Goal: Task Accomplishment & Management: Complete application form

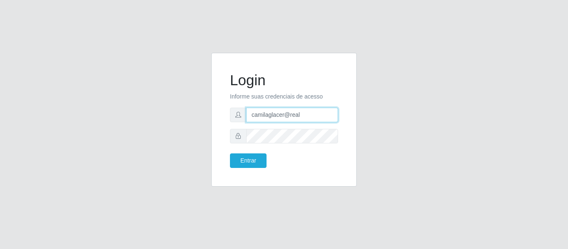
drag, startPoint x: 310, startPoint y: 116, endPoint x: 244, endPoint y: 99, distance: 68.3
click at [248, 101] on form "Login Informe suas credenciais de acesso camilaglacer@real Entrar" at bounding box center [284, 120] width 108 height 97
paste input "@quaresmah"
type input "camila@quaresmah"
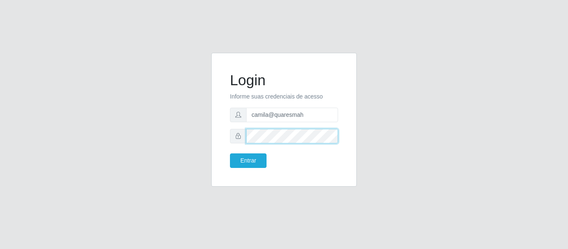
click at [240, 133] on div at bounding box center [284, 136] width 108 height 15
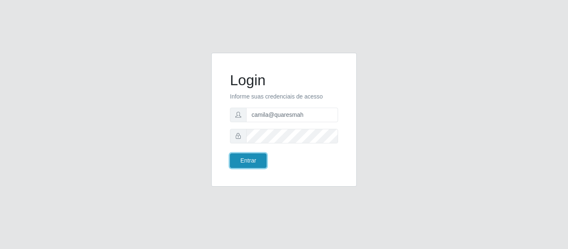
click at [263, 160] on button "Entrar" at bounding box center [248, 161] width 37 height 15
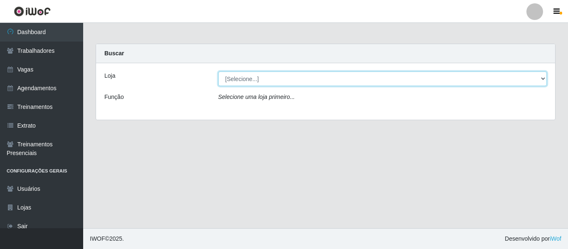
click at [281, 81] on select "[Selecione...] Super Quaresma hortimercado" at bounding box center [382, 79] width 329 height 15
select select "511"
click at [218, 72] on select "[Selecione...] Super Quaresma hortimercado" at bounding box center [382, 79] width 329 height 15
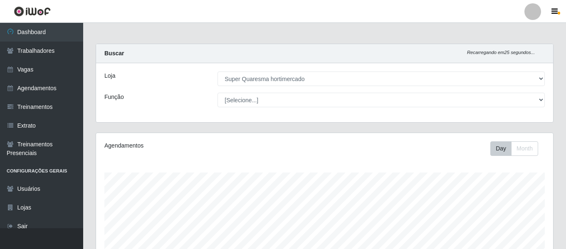
click at [534, 17] on div at bounding box center [533, 11] width 17 height 17
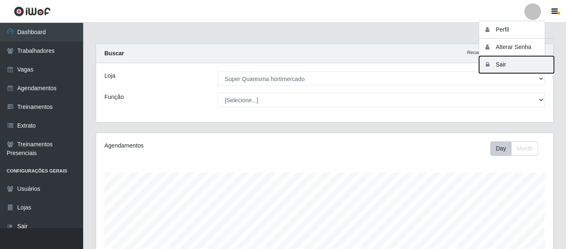
click at [506, 63] on button "Sair" at bounding box center [516, 64] width 75 height 17
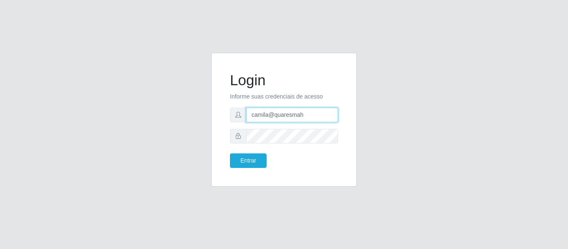
drag, startPoint x: 319, startPoint y: 114, endPoint x: 226, endPoint y: 116, distance: 93.2
click at [226, 116] on div "Login Informe suas credenciais de acesso camila@quaresmah Entrar" at bounding box center [284, 119] width 125 height 113
click at [281, 37] on div "Login Informe suas credenciais de acesso camila@quaresmah Entrar" at bounding box center [284, 124] width 568 height 249
drag, startPoint x: 314, startPoint y: 114, endPoint x: 250, endPoint y: 121, distance: 63.6
click at [250, 121] on input "camila@quaresmah" at bounding box center [292, 115] width 92 height 15
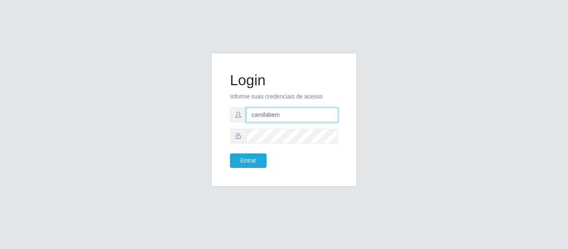
type input "camilabemais@gmail.com"
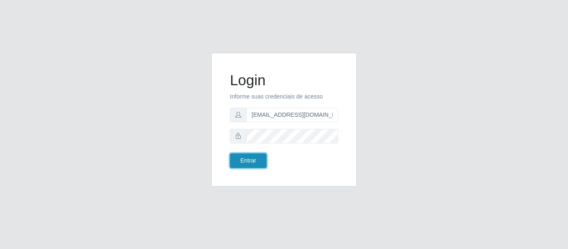
click at [260, 161] on button "Entrar" at bounding box center [248, 161] width 37 height 15
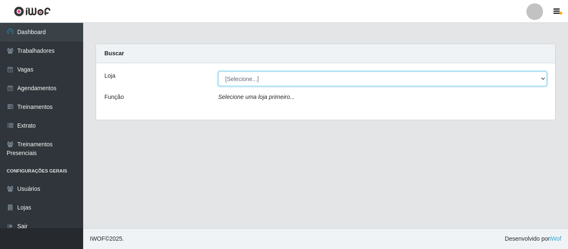
click at [270, 78] on select "[Selecione...] Bemais - Ruy Carneiro Bemais Supermercados - B1 Mangabeira Bemai…" at bounding box center [382, 79] width 329 height 15
select select "230"
click at [218, 72] on select "[Selecione...] Bemais - Ruy Carneiro Bemais Supermercados - B1 Mangabeira Bemai…" at bounding box center [382, 79] width 329 height 15
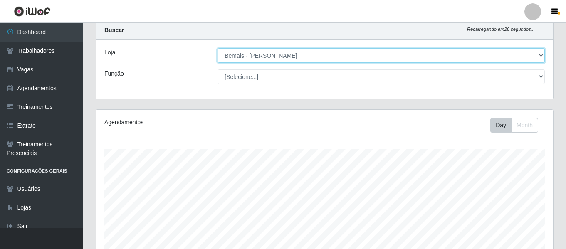
scroll to position [155, 0]
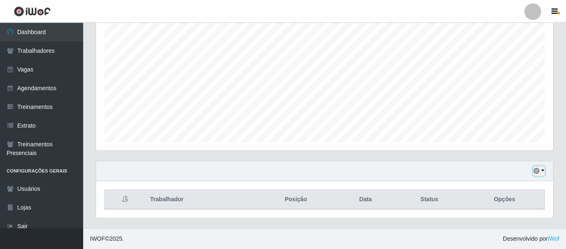
click at [544, 170] on button "button" at bounding box center [539, 171] width 12 height 10
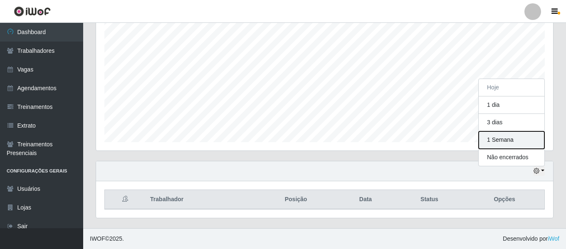
click at [512, 143] on button "1 Semana" at bounding box center [512, 139] width 66 height 17
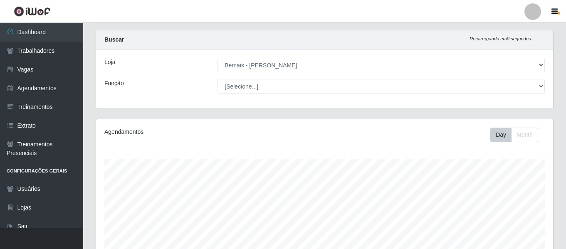
scroll to position [0, 0]
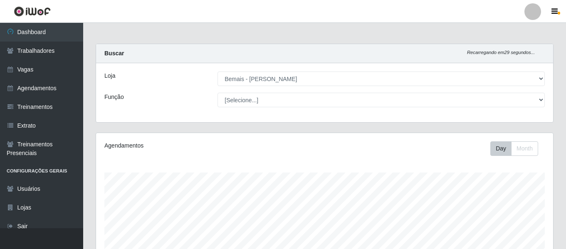
click at [523, 5] on link at bounding box center [532, 11] width 25 height 17
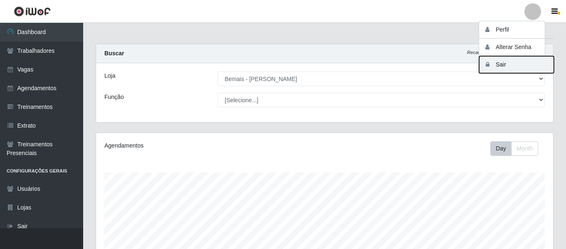
click at [511, 63] on button "Sair" at bounding box center [516, 64] width 75 height 17
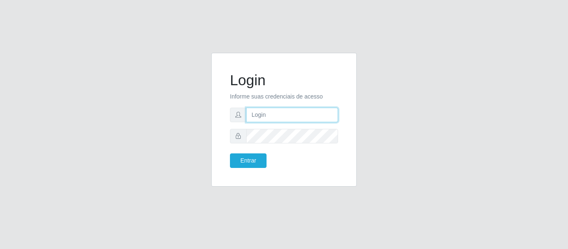
type input "camilabemais@gmail.com"
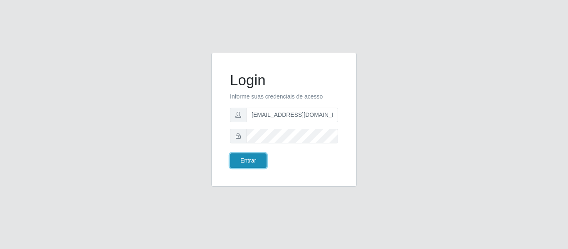
click at [252, 159] on button "Entrar" at bounding box center [248, 161] width 37 height 15
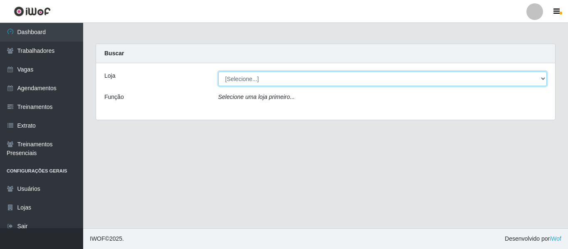
click at [277, 79] on select "[Selecione...] Bemais - Ruy Carneiro Bemais Supermercados - B1 Mangabeira Bemai…" at bounding box center [382, 79] width 329 height 15
select select "230"
click at [218, 72] on select "[Selecione...] Bemais - Ruy Carneiro Bemais Supermercados - B1 Mangabeira Bemai…" at bounding box center [382, 79] width 329 height 15
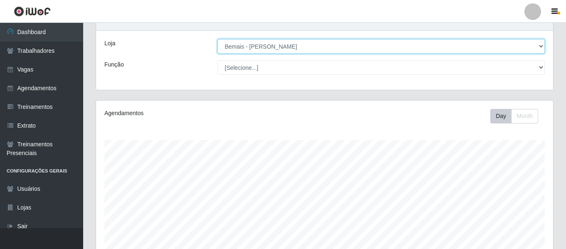
scroll to position [42, 0]
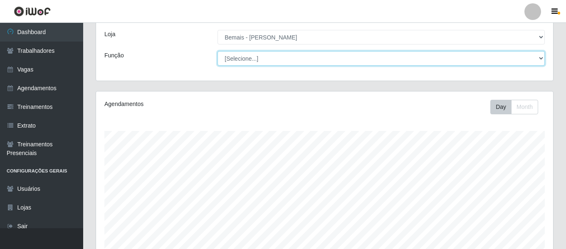
click at [250, 62] on select "[Selecione...] ASG ASG + ASG ++ Auxiliar de Depósito Auxiliar de Depósito + Aux…" at bounding box center [381, 58] width 327 height 15
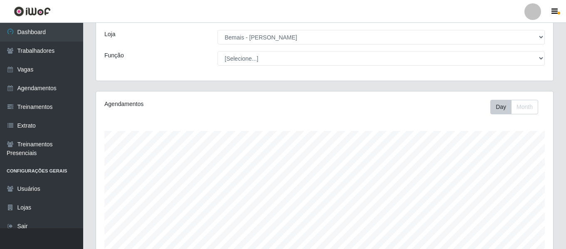
click at [176, 53] on div "Função" at bounding box center [154, 58] width 113 height 15
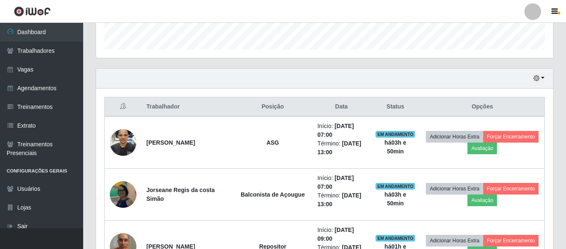
scroll to position [250, 0]
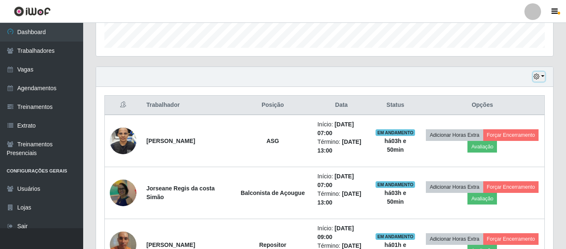
click at [539, 78] on icon "button" at bounding box center [537, 77] width 6 height 6
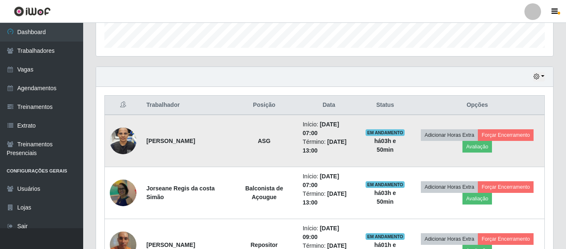
click at [121, 141] on img at bounding box center [123, 140] width 27 height 47
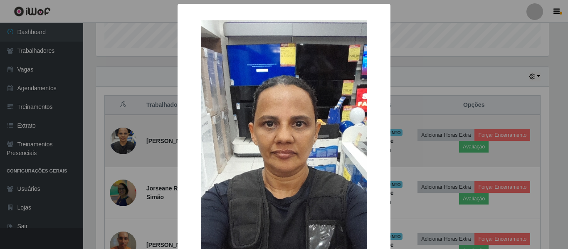
click at [121, 142] on div "× OK Cancel" at bounding box center [284, 124] width 568 height 249
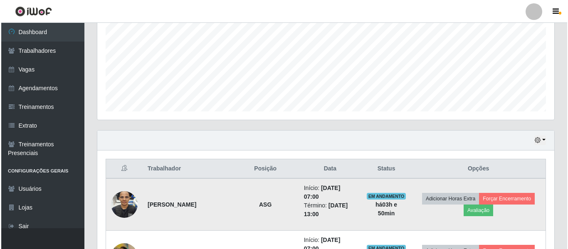
scroll to position [197, 0]
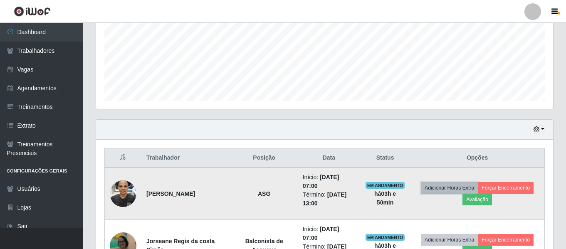
click at [466, 190] on button "Adicionar Horas Extra" at bounding box center [449, 188] width 57 height 12
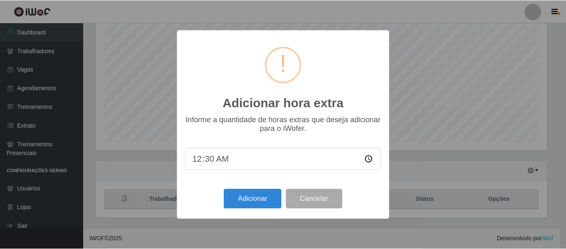
scroll to position [155, 0]
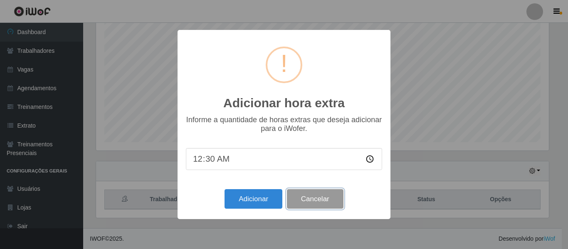
click at [319, 201] on button "Cancelar" at bounding box center [315, 199] width 57 height 20
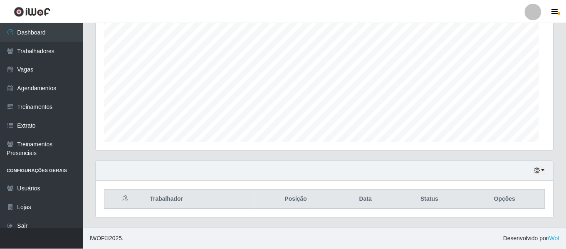
scroll to position [173, 457]
click at [539, 167] on button "button" at bounding box center [539, 171] width 12 height 10
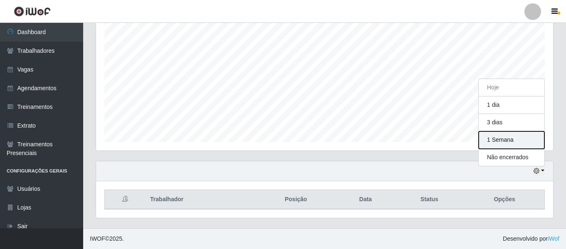
click at [514, 144] on button "1 Semana" at bounding box center [512, 139] width 66 height 17
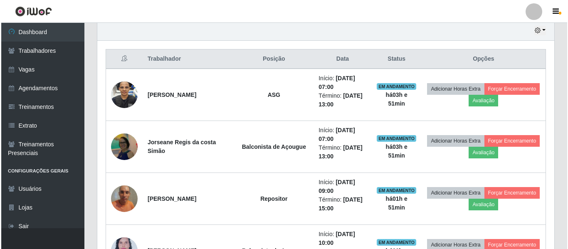
scroll to position [280, 0]
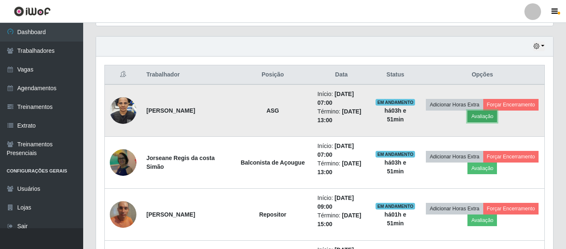
click at [497, 120] on button "Avaliação" at bounding box center [483, 117] width 30 height 12
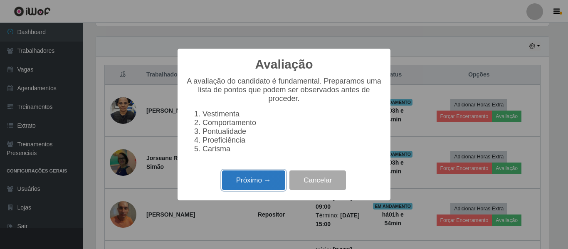
click at [263, 186] on button "Próximo →" at bounding box center [253, 181] width 63 height 20
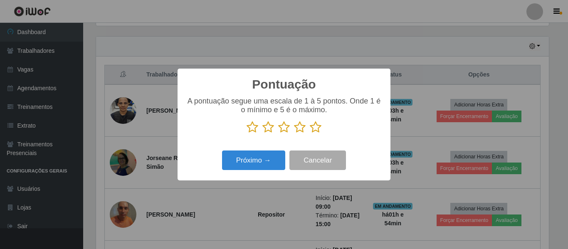
click at [302, 128] on icon at bounding box center [300, 127] width 12 height 12
click at [294, 134] on input "radio" at bounding box center [294, 134] width 0 height 0
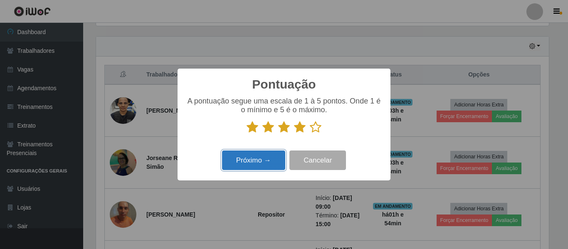
click at [272, 165] on button "Próximo →" at bounding box center [253, 161] width 63 height 20
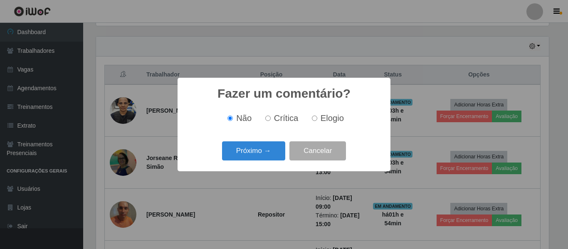
click at [319, 121] on label "Elogio" at bounding box center [326, 119] width 35 height 10
click at [317, 121] on input "Elogio" at bounding box center [314, 118] width 5 height 5
radio input "true"
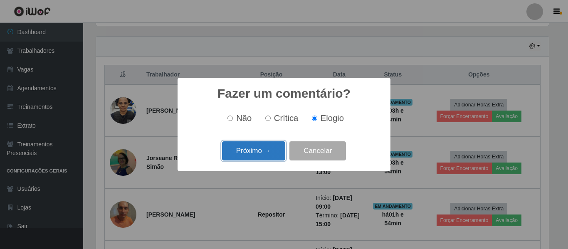
click at [253, 152] on button "Próximo →" at bounding box center [253, 151] width 63 height 20
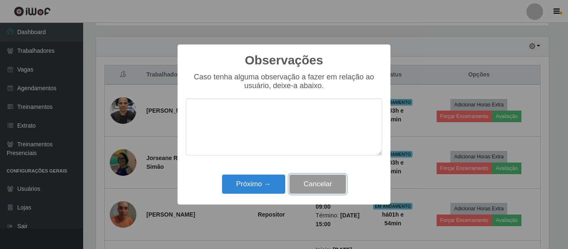
click at [310, 190] on button "Cancelar" at bounding box center [318, 185] width 57 height 20
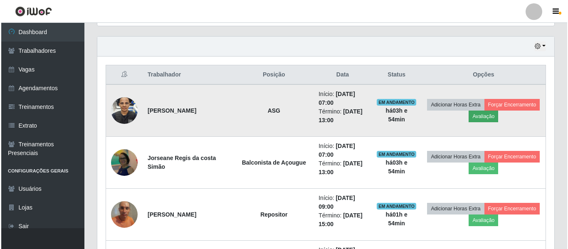
scroll to position [173, 457]
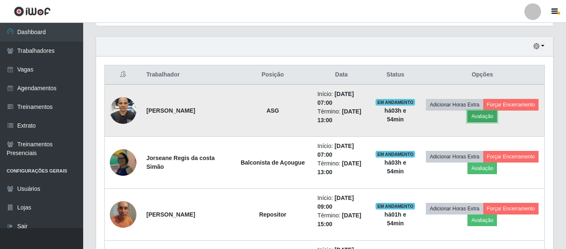
click at [497, 114] on button "Avaliação" at bounding box center [483, 117] width 30 height 12
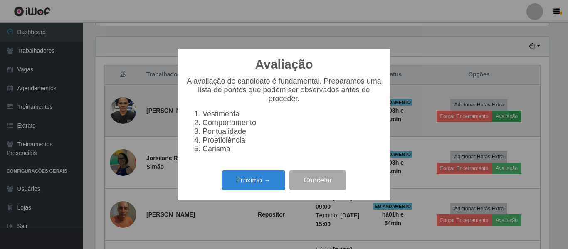
scroll to position [173, 453]
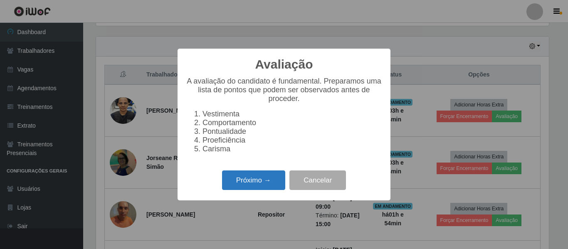
click at [260, 190] on button "Próximo →" at bounding box center [253, 181] width 63 height 20
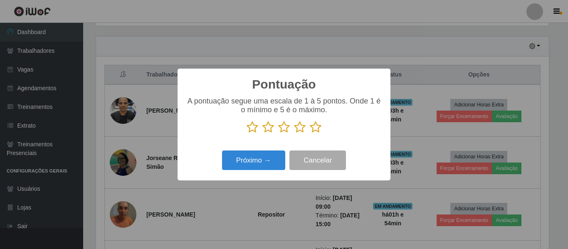
scroll to position [415890, 415610]
click at [257, 129] on icon at bounding box center [253, 127] width 12 height 12
click at [247, 134] on input "radio" at bounding box center [247, 134] width 0 height 0
click at [262, 168] on button "Próximo →" at bounding box center [253, 161] width 63 height 20
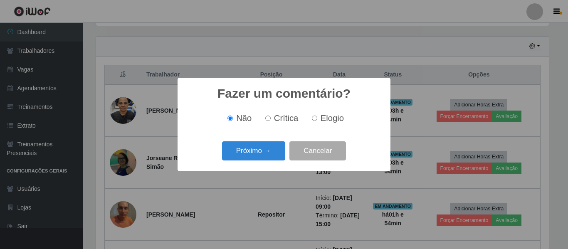
click at [289, 121] on span "Crítica" at bounding box center [286, 118] width 25 height 9
click at [271, 121] on input "Crítica" at bounding box center [267, 118] width 5 height 5
radio input "true"
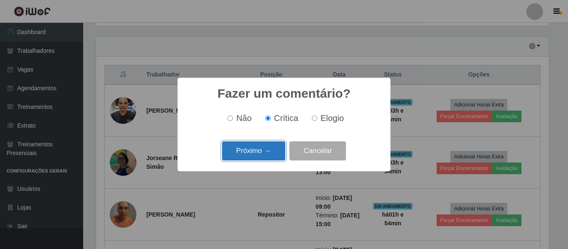
click at [261, 159] on button "Próximo →" at bounding box center [253, 151] width 63 height 20
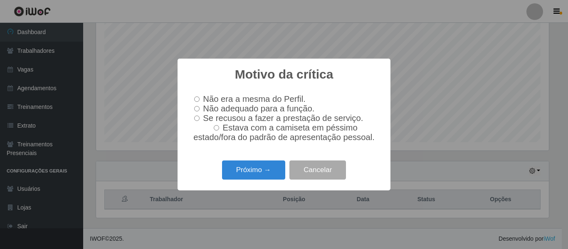
scroll to position [280, 0]
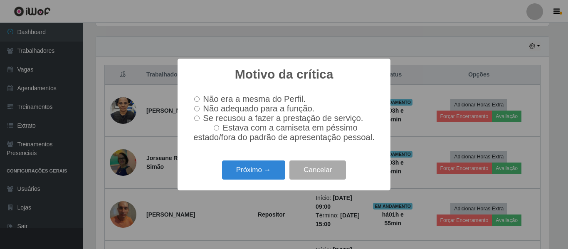
click at [202, 110] on label "Não adequado para a função." at bounding box center [253, 109] width 124 height 10
click at [200, 110] on input "Não adequado para a função." at bounding box center [196, 108] width 5 height 5
radio input "true"
click at [255, 176] on button "Próximo →" at bounding box center [253, 171] width 63 height 20
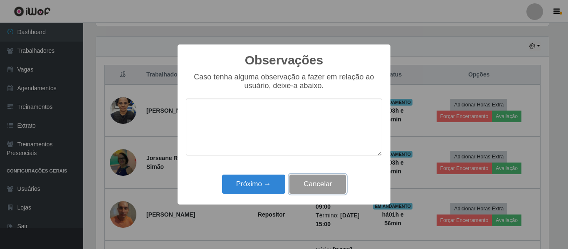
click at [312, 191] on button "Cancelar" at bounding box center [318, 185] width 57 height 20
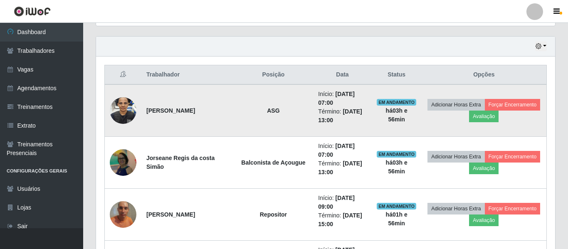
scroll to position [173, 457]
click at [126, 109] on img at bounding box center [123, 110] width 27 height 47
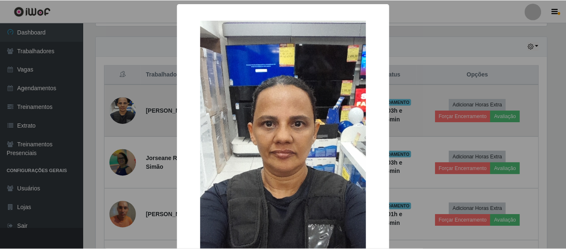
scroll to position [173, 453]
click at [126, 109] on div "× OK Cancel" at bounding box center [284, 124] width 568 height 249
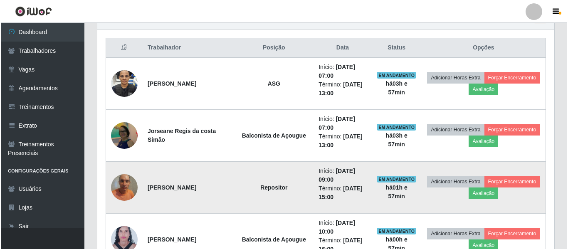
scroll to position [322, 0]
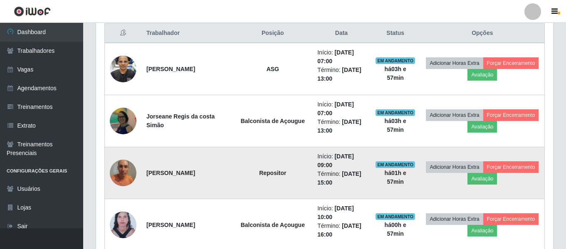
click at [130, 171] on img at bounding box center [123, 172] width 27 height 35
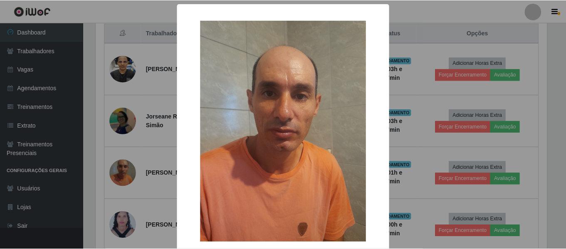
scroll to position [173, 453]
click at [138, 176] on div "× OK Cancel" at bounding box center [284, 124] width 568 height 249
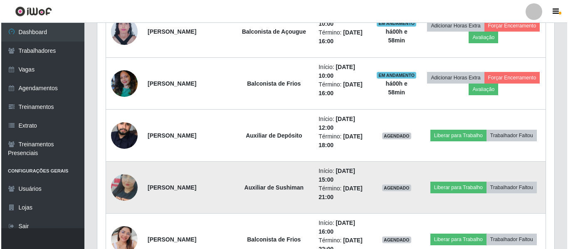
scroll to position [530, 0]
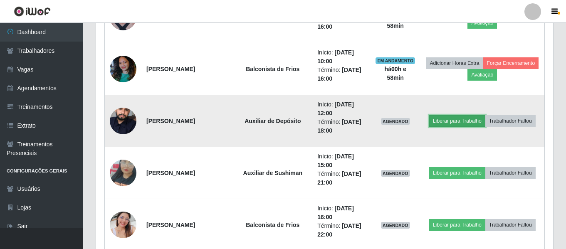
click at [466, 122] on button "Liberar para Trabalho" at bounding box center [457, 121] width 56 height 12
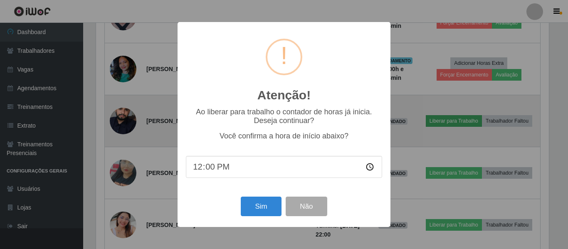
scroll to position [173, 453]
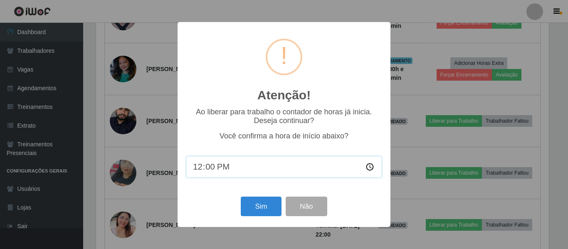
click at [235, 163] on input "12:00" at bounding box center [284, 167] width 196 height 22
type input "12:10"
click at [318, 216] on button "Não" at bounding box center [306, 207] width 41 height 20
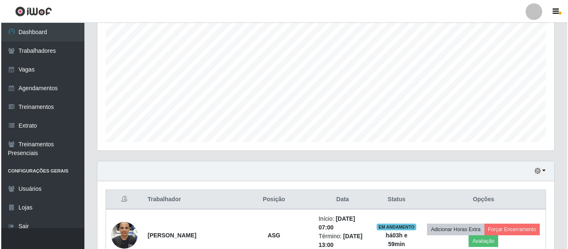
scroll to position [530, 0]
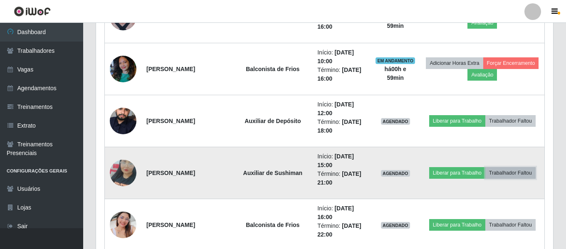
click at [524, 176] on button "Trabalhador Faltou" at bounding box center [511, 173] width 50 height 12
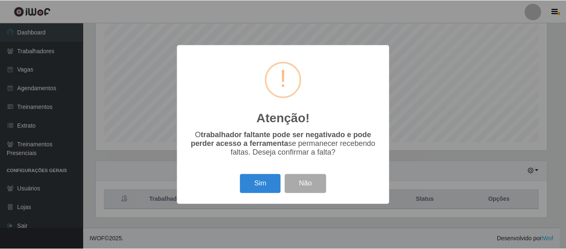
scroll to position [155, 0]
click at [325, 188] on button "Não" at bounding box center [306, 184] width 41 height 20
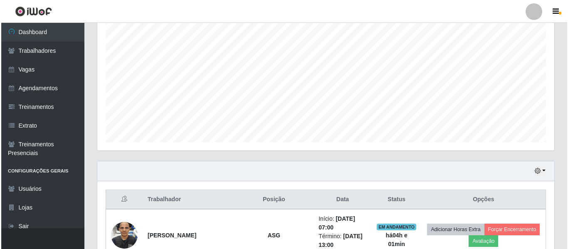
scroll to position [363, 0]
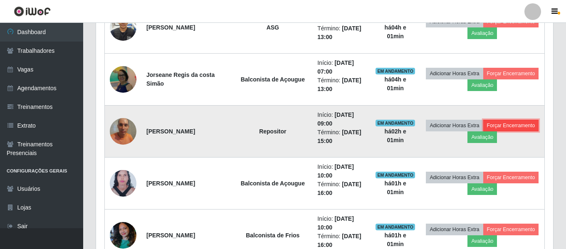
click at [485, 131] on button "Forçar Encerramento" at bounding box center [511, 126] width 56 height 12
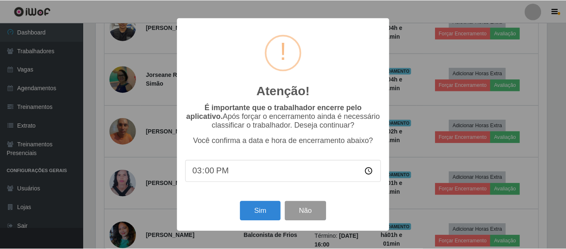
scroll to position [155, 0]
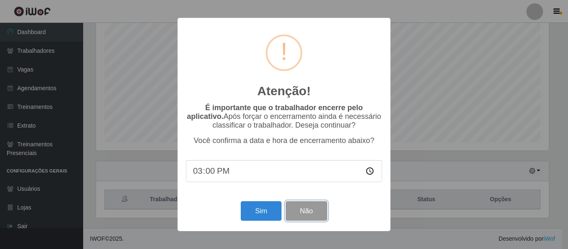
click at [317, 213] on button "Não" at bounding box center [306, 211] width 41 height 20
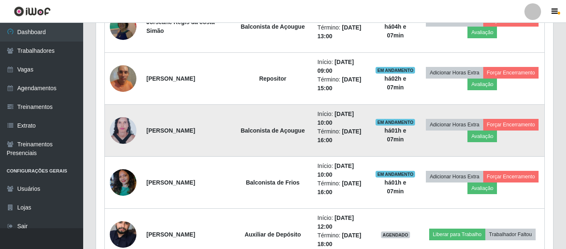
scroll to position [250, 0]
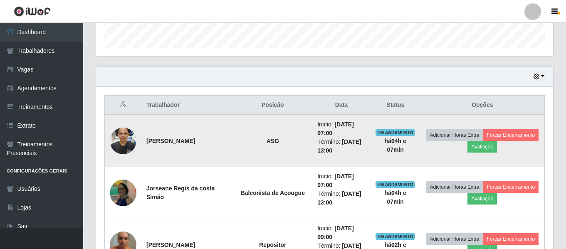
drag, startPoint x: 174, startPoint y: 148, endPoint x: 148, endPoint y: 137, distance: 28.7
click at [148, 137] on td "Esmeralda dos Santos Carvalho" at bounding box center [187, 141] width 92 height 52
copy strong "Esmeralda dos Santos Carvalho"
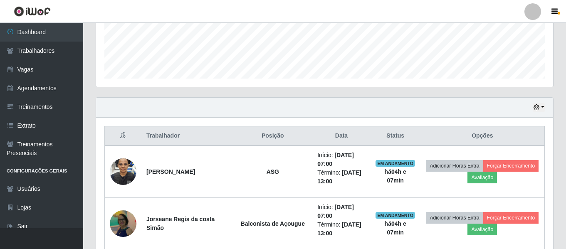
scroll to position [0, 0]
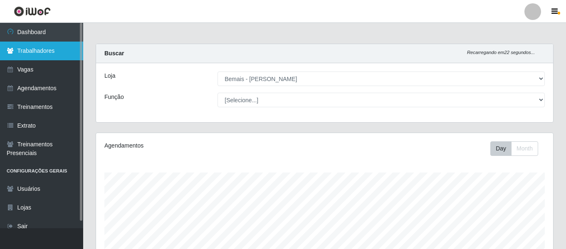
click at [30, 54] on link "Trabalhadores" at bounding box center [41, 51] width 83 height 19
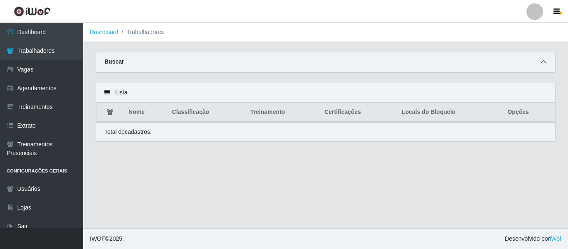
click at [546, 60] on icon at bounding box center [544, 62] width 6 height 6
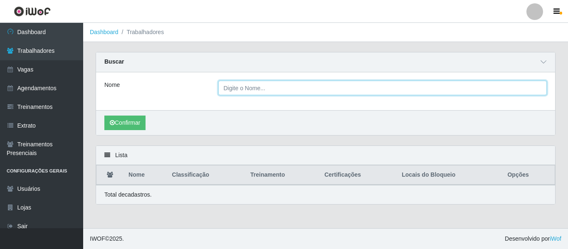
click at [332, 89] on input "Nome" at bounding box center [382, 88] width 329 height 15
paste input "Esmeralda dos Santos Carvalho"
type input "Esmeralda dos Santos Carvalho"
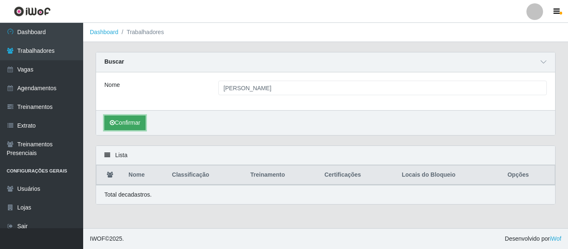
click at [142, 126] on button "Confirmar" at bounding box center [124, 123] width 41 height 15
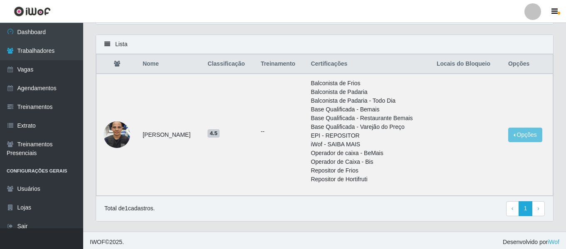
scroll to position [115, 0]
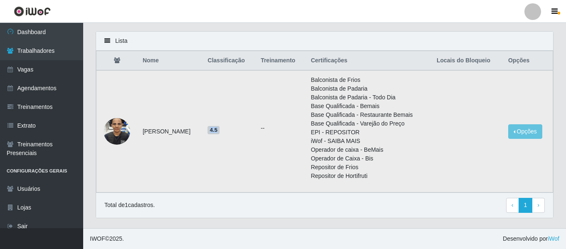
drag, startPoint x: 239, startPoint y: 132, endPoint x: 246, endPoint y: 132, distance: 7.1
click at [220, 132] on span "4.5" at bounding box center [214, 130] width 12 height 8
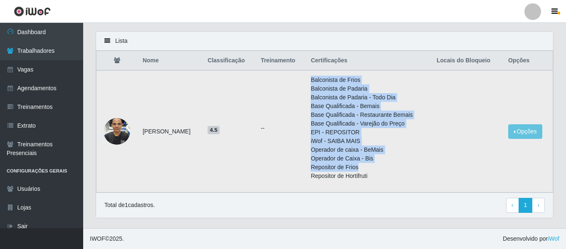
drag, startPoint x: 322, startPoint y: 78, endPoint x: 405, endPoint y: 165, distance: 120.1
click at [405, 165] on tr "Esmeralda dos Santos Carvalho 4.5 -- Balconista de Frios Balconista de Padaria …" at bounding box center [325, 131] width 457 height 122
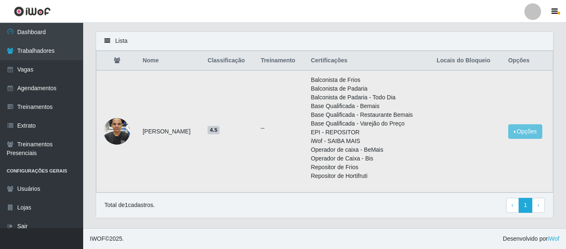
click at [254, 149] on td "4.5" at bounding box center [229, 131] width 53 height 122
drag, startPoint x: 450, startPoint y: 101, endPoint x: 498, endPoint y: 151, distance: 69.2
click at [498, 151] on td at bounding box center [468, 131] width 72 height 122
click at [537, 129] on button "Opções" at bounding box center [525, 131] width 34 height 15
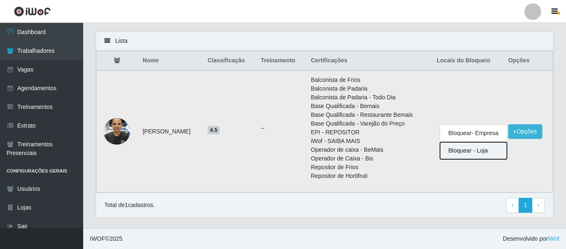
click at [484, 152] on button "Bloquear - Loja" at bounding box center [473, 150] width 67 height 17
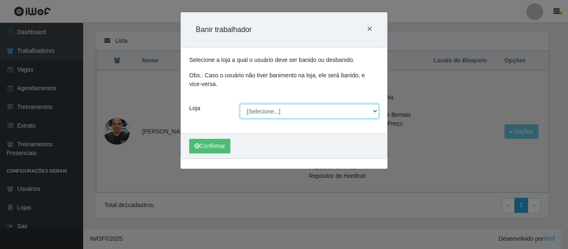
click at [312, 113] on select "[Selecione...] Bemais - Ruy Carneiro Bemais Supermercados - B1 Mangabeira Bemai…" at bounding box center [309, 111] width 139 height 15
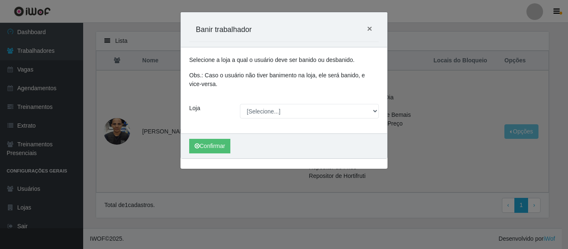
click at [441, 108] on div "Carregando... Banir trabalhador × Selecione a loja a qual o usuário deve ser ba…" at bounding box center [284, 124] width 568 height 249
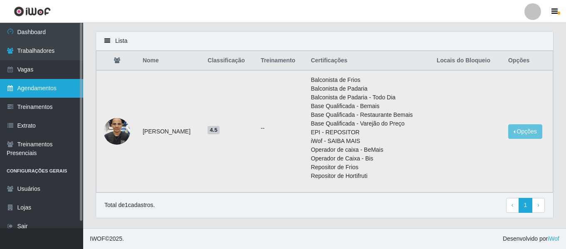
click at [41, 90] on link "Agendamentos" at bounding box center [41, 88] width 83 height 19
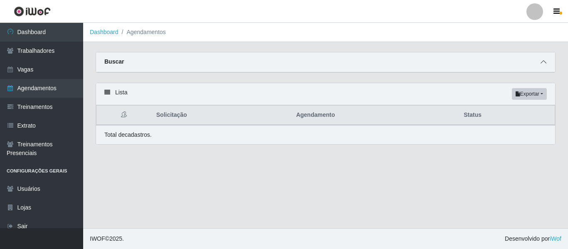
click at [541, 65] on icon at bounding box center [544, 62] width 6 height 6
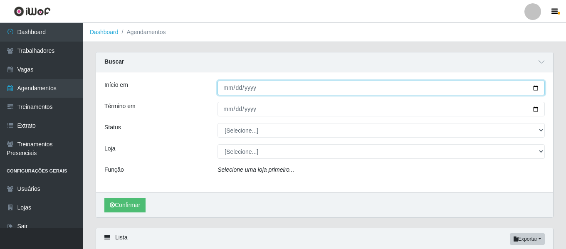
click at [227, 89] on input "Início em" at bounding box center [381, 88] width 327 height 15
type input "2025-08-19"
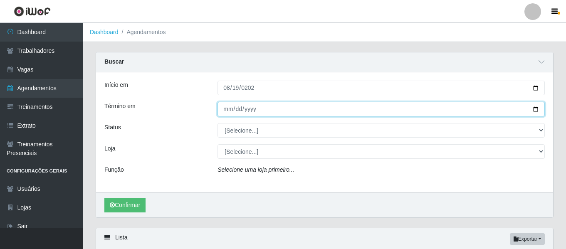
click at [224, 111] on input "Término em" at bounding box center [381, 109] width 327 height 15
type input "2025-08-19"
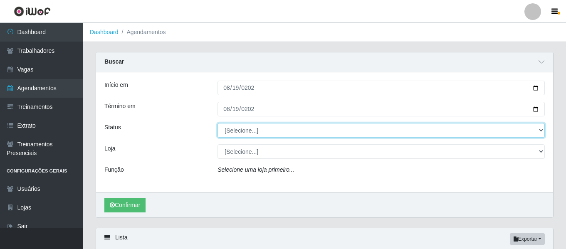
click at [240, 132] on select "[Selecione...] AGENDADO AGUARDANDO LIBERAR EM ANDAMENTO EM REVISÃO FINALIZADO C…" at bounding box center [381, 130] width 327 height 15
select select "AGENDADO"
click at [218, 124] on select "[Selecione...] AGENDADO AGUARDANDO LIBERAR EM ANDAMENTO EM REVISÃO FINALIZADO C…" at bounding box center [381, 130] width 327 height 15
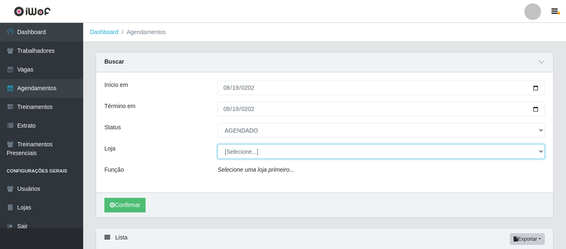
click at [256, 150] on select "[Selecione...] Bemais - Ruy Carneiro Bemais Supermercados - B1 Mangabeira Bemai…" at bounding box center [381, 151] width 327 height 15
select select "230"
click at [218, 145] on select "[Selecione...] Bemais - Ruy Carneiro Bemais Supermercados - B1 Mangabeira Bemai…" at bounding box center [381, 151] width 327 height 15
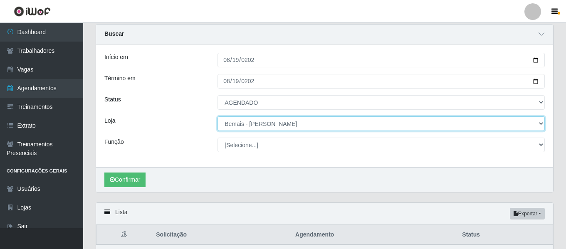
scroll to position [74, 0]
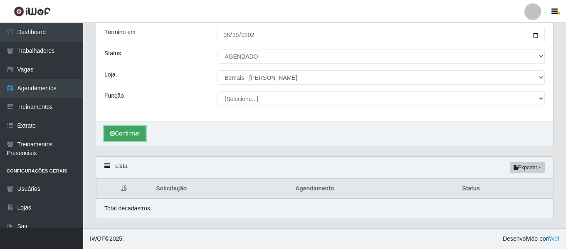
click at [130, 133] on button "Confirmar" at bounding box center [124, 133] width 41 height 15
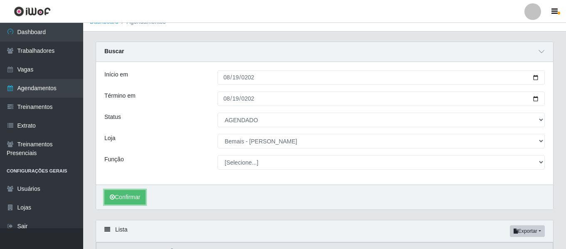
scroll to position [10, 0]
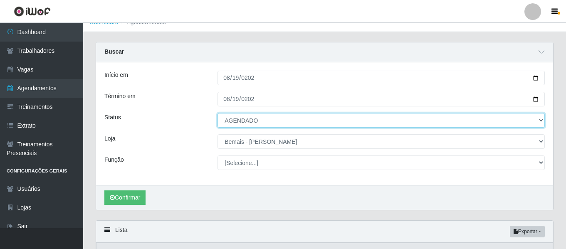
click at [257, 119] on select "[Selecione...] AGENDADO AGUARDANDO LIBERAR EM ANDAMENTO EM REVISÃO FINALIZADO C…" at bounding box center [381, 120] width 327 height 15
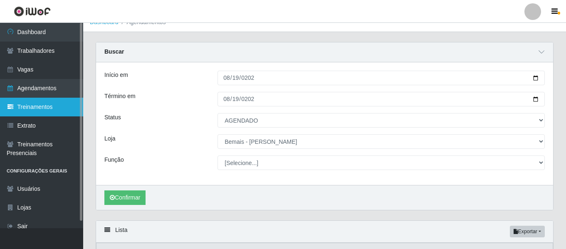
click at [62, 107] on link "Treinamentos" at bounding box center [41, 107] width 83 height 19
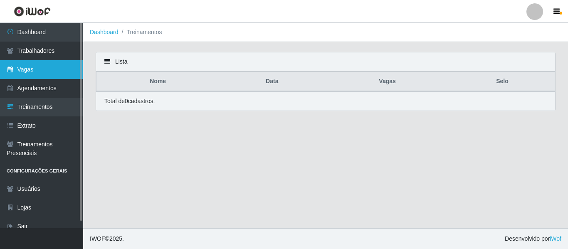
click at [72, 73] on link "Vagas" at bounding box center [41, 69] width 83 height 19
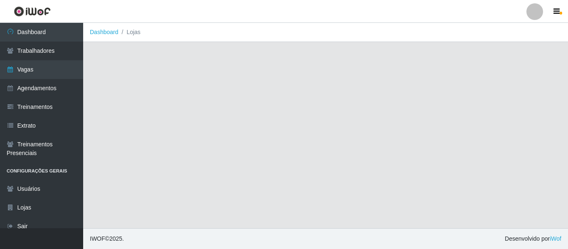
click at [533, 10] on div at bounding box center [535, 11] width 17 height 17
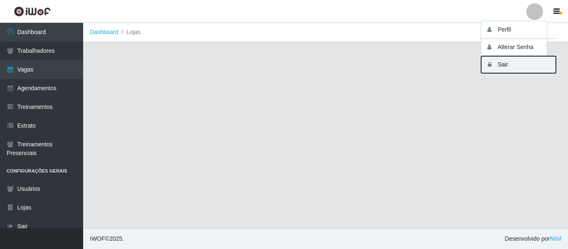
click at [506, 71] on button "Sair" at bounding box center [518, 64] width 75 height 17
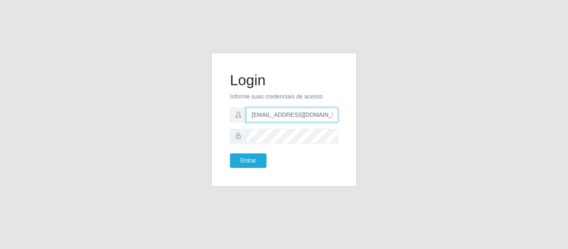
drag, startPoint x: 327, startPoint y: 117, endPoint x: 235, endPoint y: 113, distance: 92.0
click at [235, 113] on div "camilabemais@gmail.com" at bounding box center [284, 115] width 108 height 15
type input "camila@quaresmah"
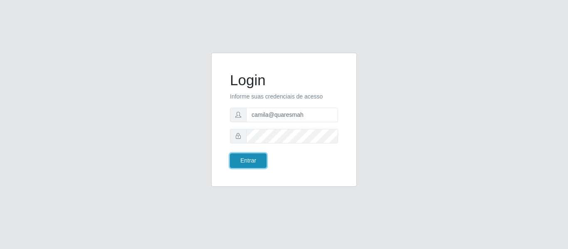
click at [256, 162] on button "Entrar" at bounding box center [248, 161] width 37 height 15
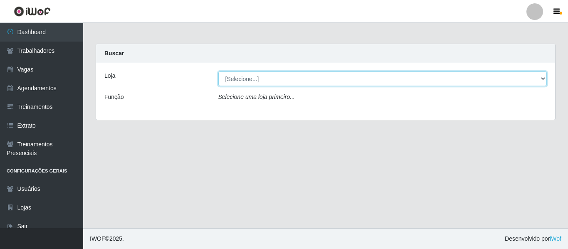
click at [264, 78] on select "[Selecione...] Super Quaresma hortimercado" at bounding box center [382, 79] width 329 height 15
select select "511"
click at [218, 72] on select "[Selecione...] Super Quaresma hortimercado" at bounding box center [382, 79] width 329 height 15
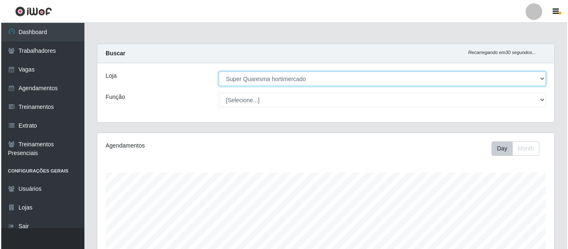
scroll to position [173, 457]
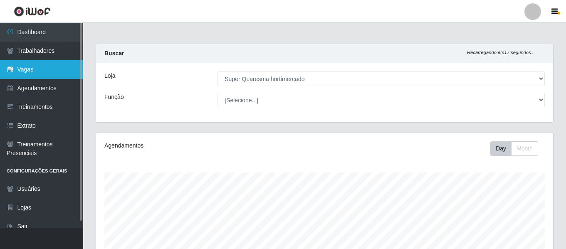
click at [53, 69] on link "Vagas" at bounding box center [41, 69] width 83 height 19
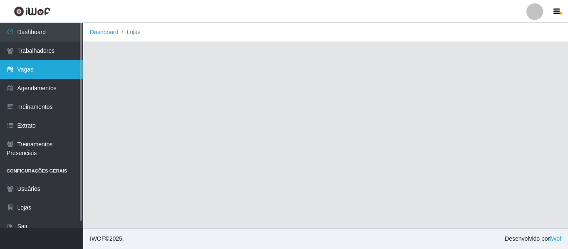
click at [45, 65] on link "Vagas" at bounding box center [41, 69] width 83 height 19
click at [64, 67] on link "Vagas" at bounding box center [41, 69] width 83 height 19
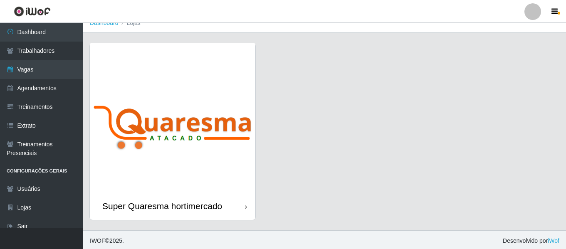
scroll to position [11, 0]
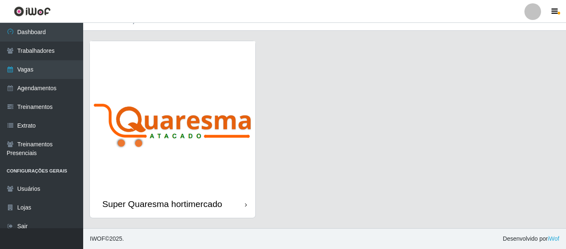
click at [177, 101] on img at bounding box center [173, 115] width 166 height 149
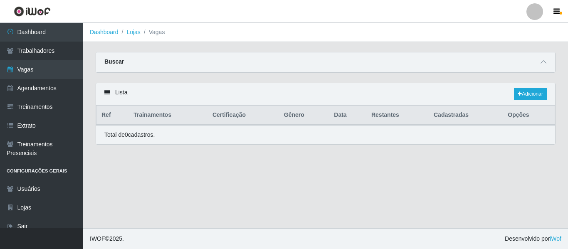
drag, startPoint x: 106, startPoint y: 137, endPoint x: 229, endPoint y: 176, distance: 129.2
click at [227, 189] on main "Dashboard Lojas Vagas Carregando... Buscar Início em Término em Função [Selecio…" at bounding box center [325, 126] width 485 height 206
click at [243, 162] on main "Dashboard Lojas Vagas Carregando... Buscar Início em Término em Função [Selecio…" at bounding box center [325, 126] width 485 height 206
click at [540, 62] on span at bounding box center [544, 62] width 10 height 10
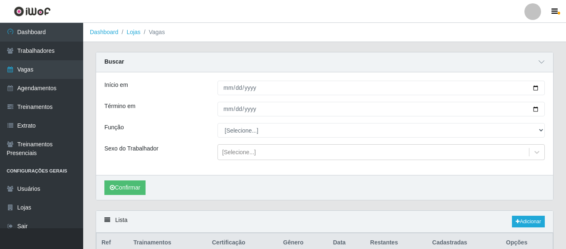
scroll to position [42, 0]
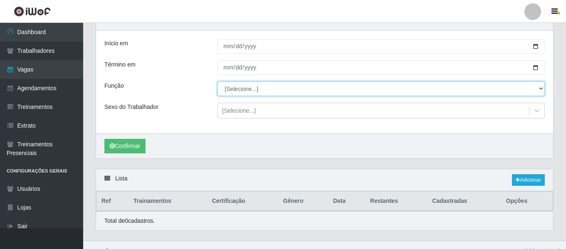
click at [236, 89] on select "[Selecione...] ASG ASG + ASG ++ Operador de Caixa Operador de Caixa + Operador …" at bounding box center [381, 89] width 327 height 15
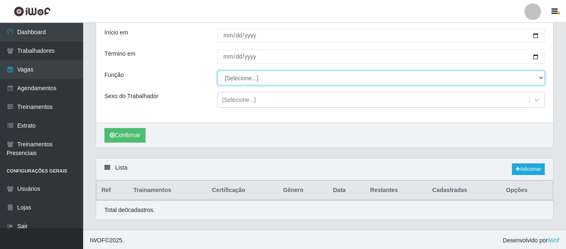
scroll to position [55, 0]
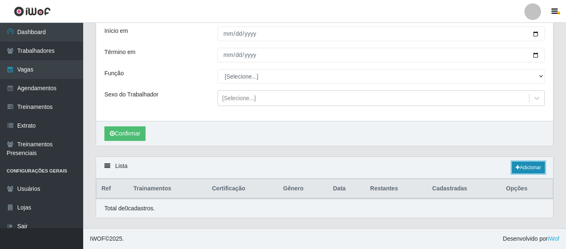
click at [523, 173] on link "Adicionar" at bounding box center [528, 168] width 33 height 12
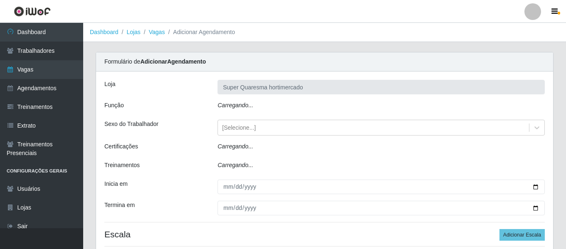
type input "Super Quaresma hortimercado"
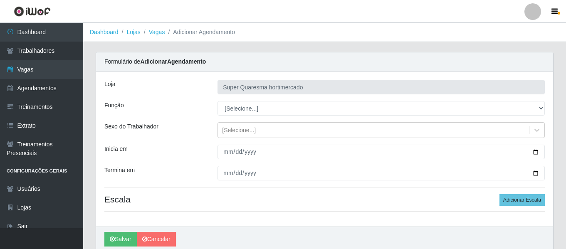
scroll to position [34, 0]
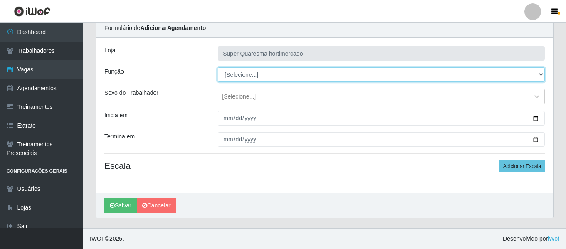
click at [237, 79] on select "[Selecione...] ASG ASG + ASG ++ Operador de Caixa Operador de Caixa + Operador …" at bounding box center [381, 74] width 327 height 15
select select "82"
click at [218, 67] on select "[Selecione...] ASG ASG + ASG ++ Operador de Caixa Operador de Caixa + Operador …" at bounding box center [381, 74] width 327 height 15
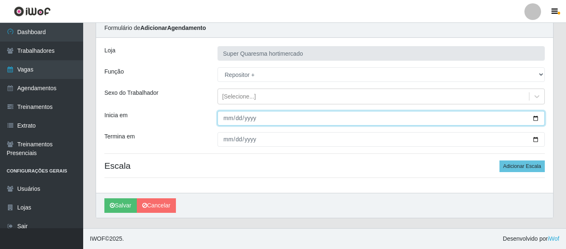
click at [228, 117] on input "Inicia em" at bounding box center [381, 118] width 327 height 15
click at [222, 116] on input "Inicia em" at bounding box center [381, 118] width 327 height 15
type input "2025-08-23"
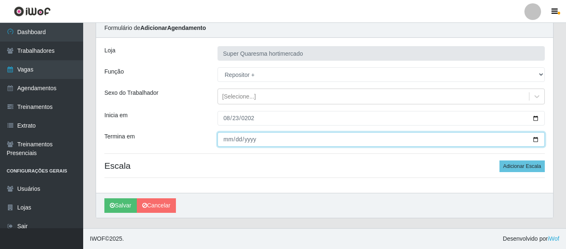
click at [229, 139] on input "Termina em" at bounding box center [381, 139] width 327 height 15
type input "2025-11-22"
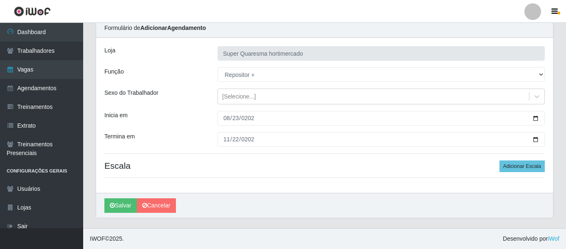
click at [311, 187] on div "Loja Super Quaresma hortimercado Função [Selecione...] ASG ASG + ASG ++ Operado…" at bounding box center [324, 115] width 457 height 155
click at [511, 170] on button "Adicionar Escala" at bounding box center [522, 167] width 45 height 12
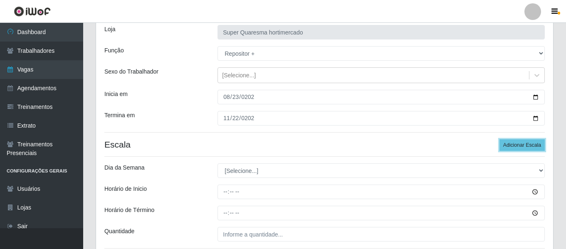
scroll to position [75, 0]
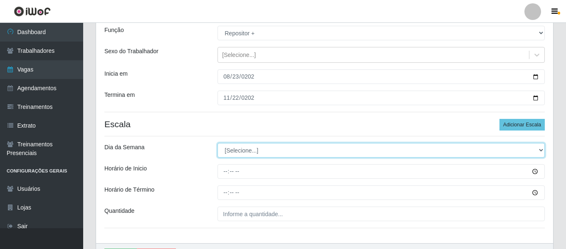
click at [236, 152] on select "[Selecione...] Segunda Terça Quarta Quinta Sexta Sábado Domingo" at bounding box center [381, 150] width 327 height 15
select select "6"
click at [218, 143] on select "[Selecione...] Segunda Terça Quarta Quinta Sexta Sábado Domingo" at bounding box center [381, 150] width 327 height 15
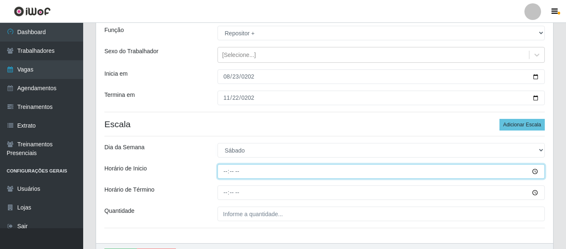
click at [228, 174] on input "Horário de Inicio" at bounding box center [381, 171] width 327 height 15
type input "08:00"
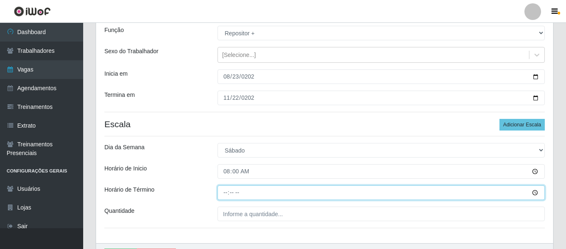
click at [223, 191] on input "Horário de Término" at bounding box center [381, 193] width 327 height 15
type input "14:00"
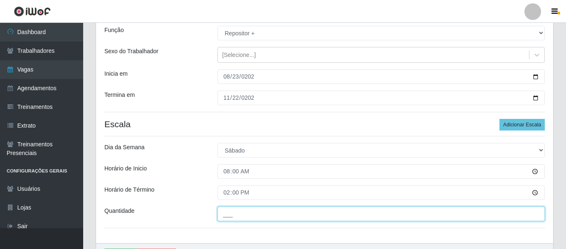
click at [267, 214] on input "___" at bounding box center [381, 214] width 327 height 15
type input "1__"
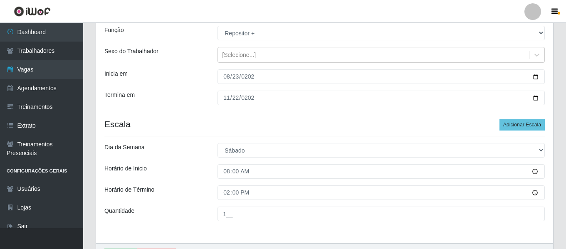
click at [193, 175] on div "Horário de Inicio" at bounding box center [154, 171] width 113 height 15
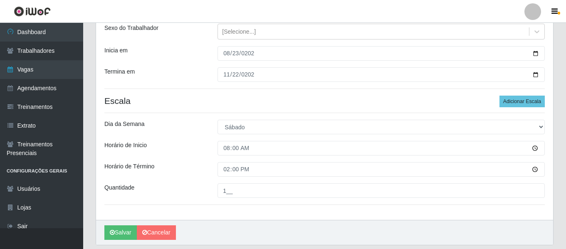
scroll to position [117, 0]
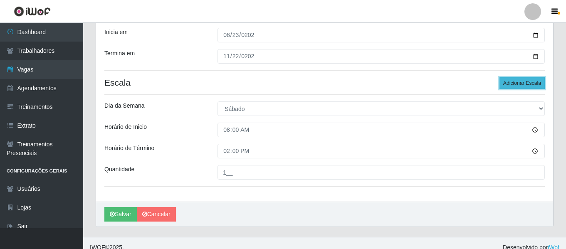
click at [527, 83] on button "Adicionar Escala" at bounding box center [522, 83] width 45 height 12
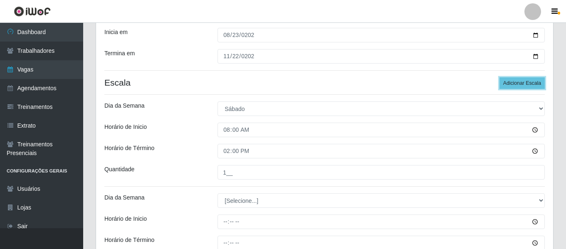
scroll to position [159, 0]
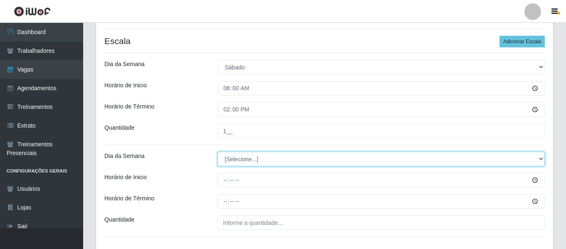
click at [266, 159] on select "[Selecione...] Segunda Terça Quarta Quinta Sexta Sábado Domingo" at bounding box center [381, 159] width 327 height 15
select select "0"
click at [218, 152] on select "[Selecione...] Segunda Terça Quarta Quinta Sexta Sábado Domingo" at bounding box center [381, 159] width 327 height 15
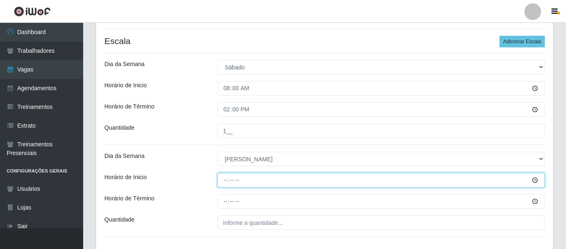
click at [224, 181] on input "Horário de Inicio" at bounding box center [381, 180] width 327 height 15
type input "07:00"
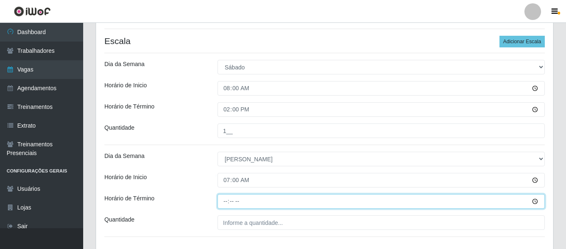
click at [225, 200] on input "Horário de Término" at bounding box center [381, 201] width 327 height 15
click at [230, 196] on input "01:00" at bounding box center [381, 201] width 327 height 15
click at [225, 203] on input "01:00" at bounding box center [381, 201] width 327 height 15
type input "13:00"
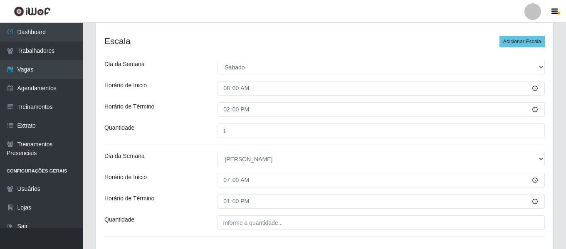
click at [193, 195] on div "Horário de Término" at bounding box center [154, 201] width 113 height 15
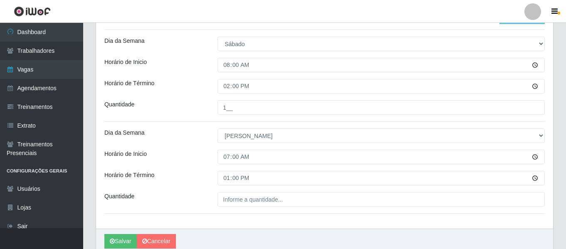
scroll to position [200, 0]
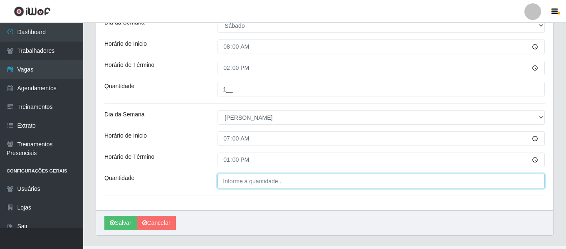
type input "___"
click at [238, 178] on input "___" at bounding box center [381, 181] width 327 height 15
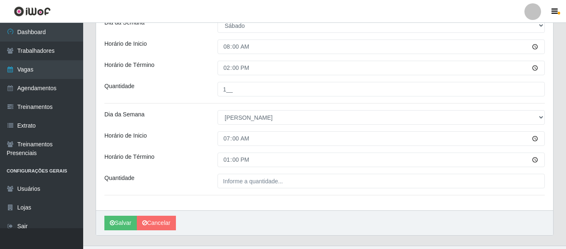
click at [173, 138] on div "Horário de Inicio" at bounding box center [154, 138] width 113 height 15
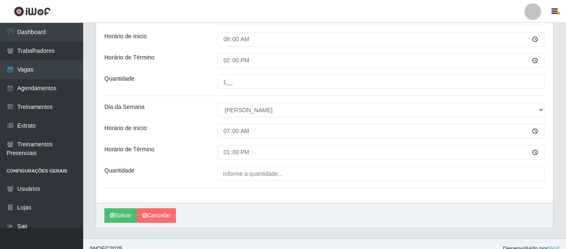
scroll to position [208, 0]
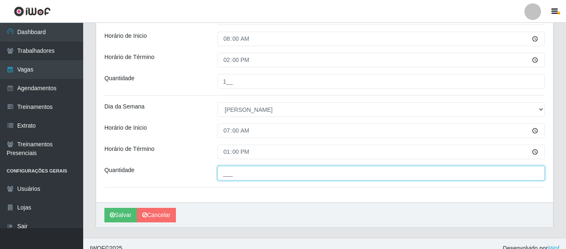
click at [258, 174] on input "___" at bounding box center [381, 173] width 327 height 15
type input "1__"
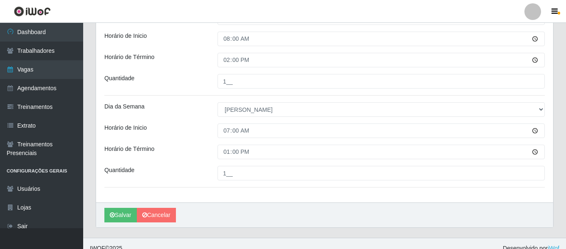
click at [180, 95] on hr at bounding box center [324, 95] width 441 height 0
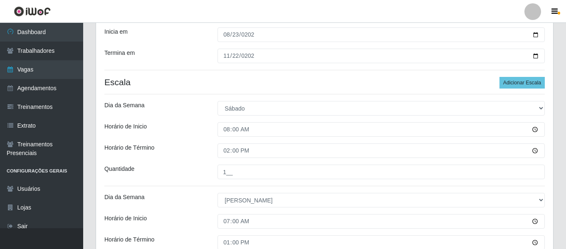
scroll to position [125, 0]
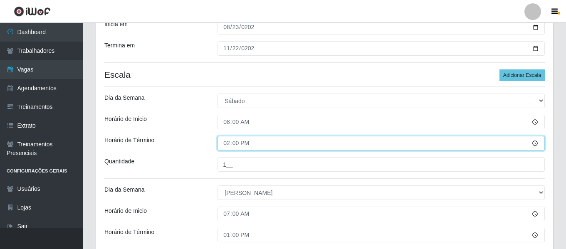
click at [234, 145] on input "14:00" at bounding box center [381, 143] width 327 height 15
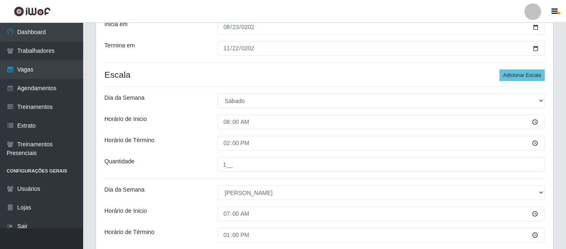
click at [201, 153] on div "Loja Super Quaresma hortimercado Função [Selecione...] ASG ASG + ASG ++ Operado…" at bounding box center [324, 116] width 457 height 339
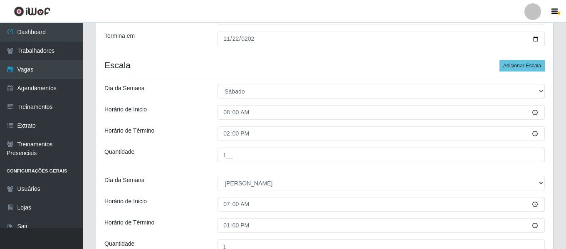
scroll to position [218, 0]
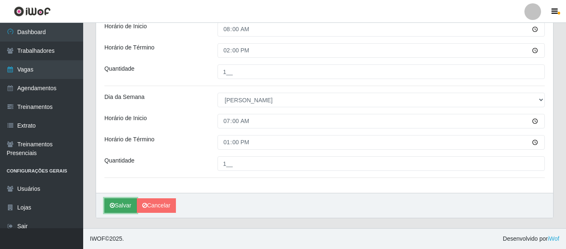
click at [120, 208] on button "Salvar" at bounding box center [120, 205] width 32 height 15
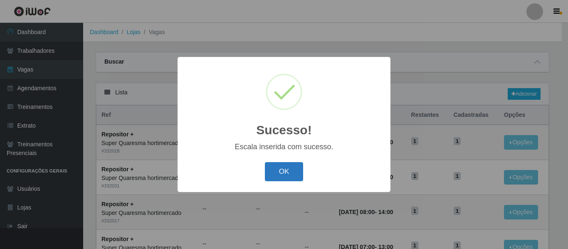
click at [275, 174] on button "OK" at bounding box center [284, 172] width 39 height 20
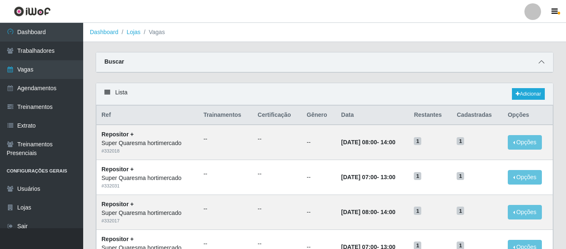
click at [538, 64] on span at bounding box center [542, 62] width 10 height 10
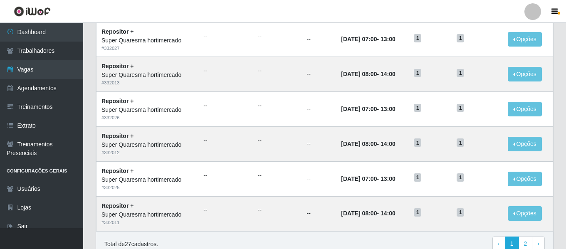
scroll to position [584, 0]
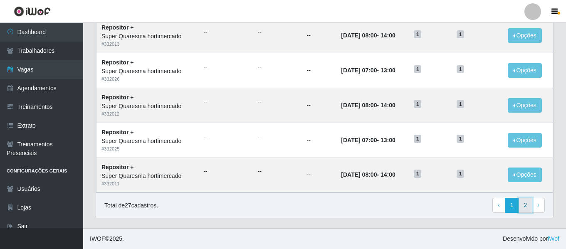
click at [528, 205] on link "2" at bounding box center [526, 205] width 14 height 15
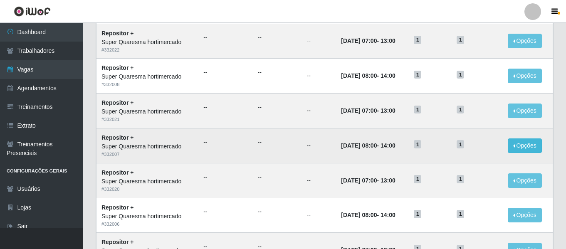
scroll to position [351, 0]
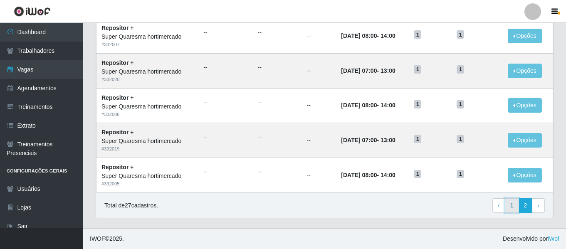
click at [516, 203] on link "1" at bounding box center [512, 205] width 14 height 15
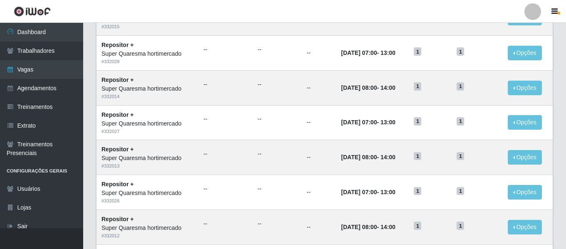
scroll to position [456, 0]
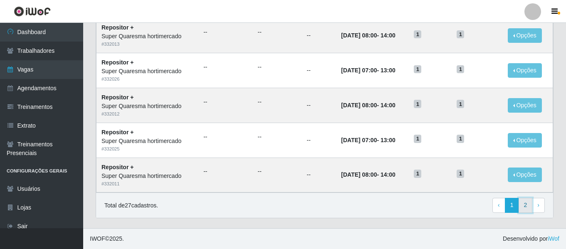
click at [532, 203] on link "2" at bounding box center [526, 205] width 14 height 15
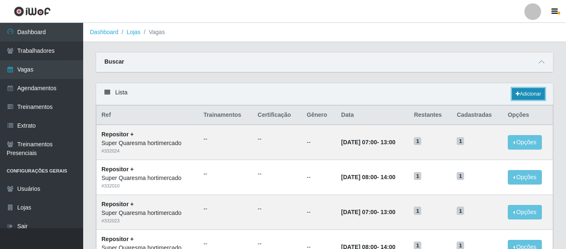
click at [533, 92] on link "Adicionar" at bounding box center [528, 94] width 33 height 12
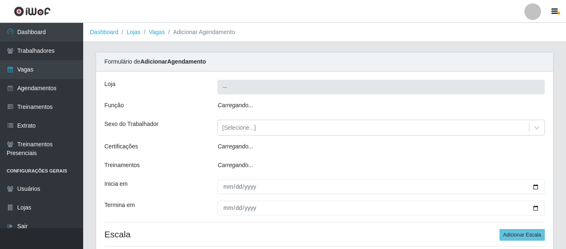
type input "Super Quaresma hortimercado"
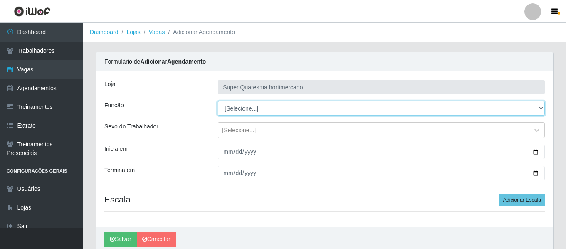
click at [266, 109] on select "[Selecione...] ASG ASG + ASG ++ Operador de Caixa Operador de Caixa + Operador …" at bounding box center [381, 108] width 327 height 15
select select "24"
click at [218, 101] on select "[Selecione...] ASG ASG + ASG ++ Operador de Caixa Operador de Caixa + Operador …" at bounding box center [381, 108] width 327 height 15
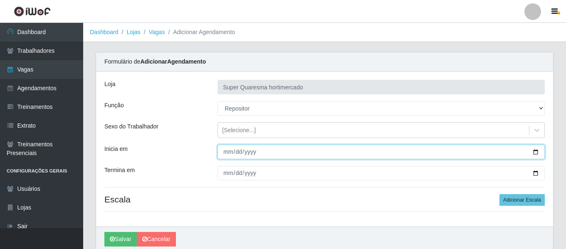
click at [228, 149] on input "Inicia em" at bounding box center [381, 152] width 327 height 15
click at [230, 156] on input "Inicia em" at bounding box center [381, 152] width 327 height 15
type input "2025-08-21"
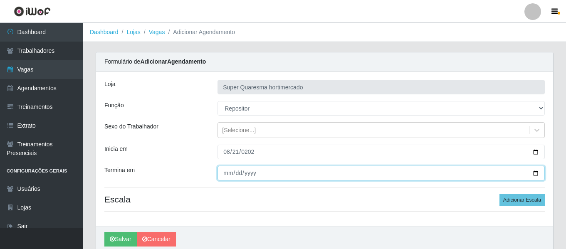
click at [228, 176] on input "Termina em" at bounding box center [381, 173] width 327 height 15
type input "2025-11-21"
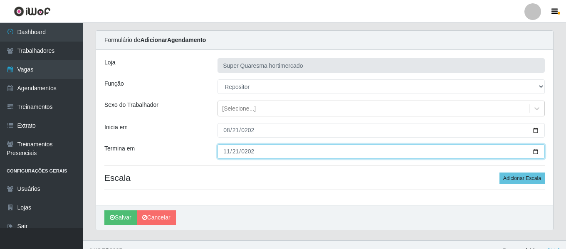
scroll to position [34, 0]
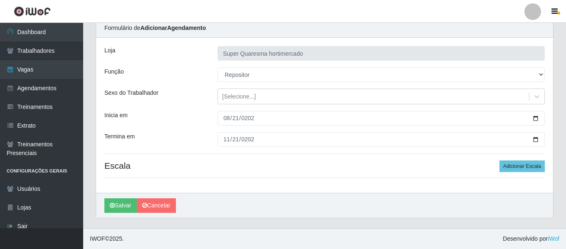
click at [190, 101] on div "Sexo do Trabalhador" at bounding box center [154, 97] width 113 height 16
click at [527, 170] on button "Adicionar Escala" at bounding box center [522, 167] width 45 height 12
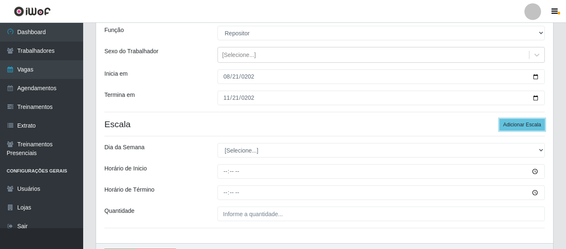
scroll to position [126, 0]
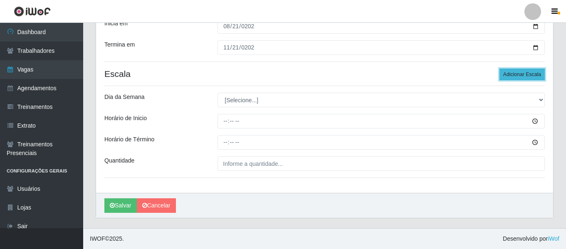
click at [520, 76] on button "Adicionar Escala" at bounding box center [522, 75] width 45 height 12
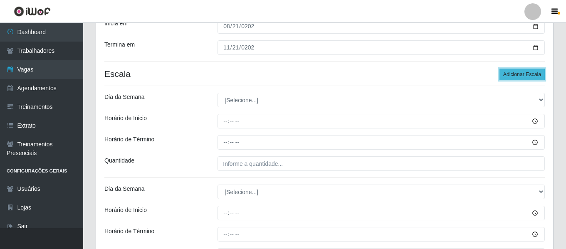
click at [521, 76] on button "Adicionar Escala" at bounding box center [522, 75] width 45 height 12
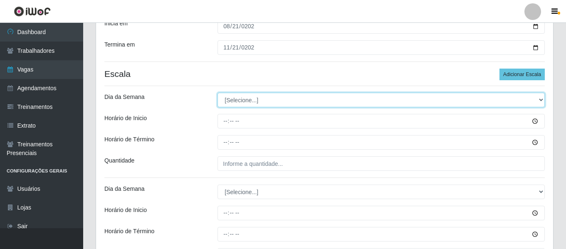
click at [240, 100] on select "[Selecione...] Segunda Terça Quarta Quinta Sexta Sábado Domingo" at bounding box center [381, 100] width 327 height 15
select select "1"
click at [218, 93] on select "[Selecione...] Segunda Terça Quarta Quinta Sexta Sábado Domingo" at bounding box center [381, 100] width 327 height 15
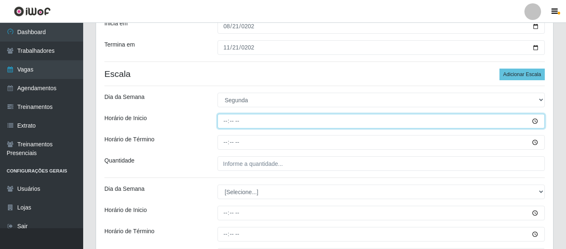
click at [227, 122] on input "Horário de Inicio" at bounding box center [381, 121] width 327 height 15
type input "09:00"
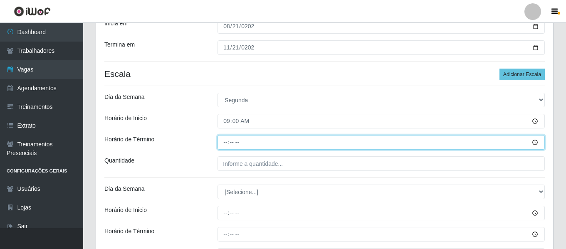
click at [226, 144] on input "Horário de Término" at bounding box center [381, 142] width 327 height 15
type input "15:00"
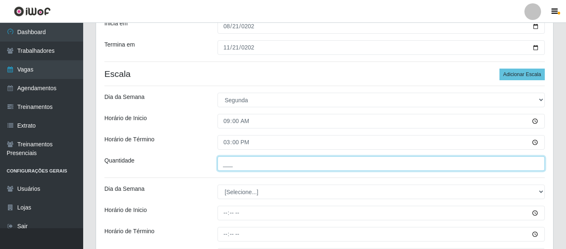
click at [258, 170] on input "___" at bounding box center [381, 163] width 327 height 15
type input "1__"
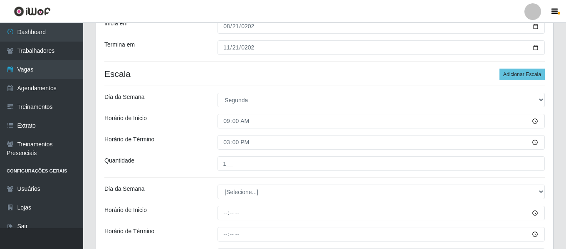
click at [191, 141] on div "Horário de Término" at bounding box center [154, 142] width 113 height 15
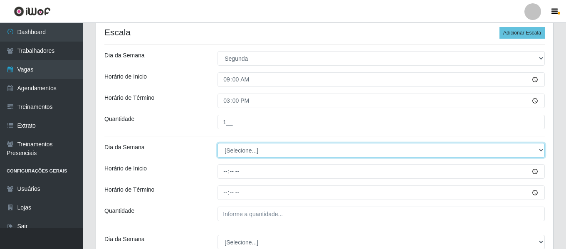
click at [241, 152] on select "[Selecione...] Segunda Terça Quarta Quinta Sexta Sábado Domingo" at bounding box center [381, 150] width 327 height 15
select select "4"
click at [218, 143] on select "[Selecione...] Segunda Terça Quarta Quinta Sexta Sábado Domingo" at bounding box center [381, 150] width 327 height 15
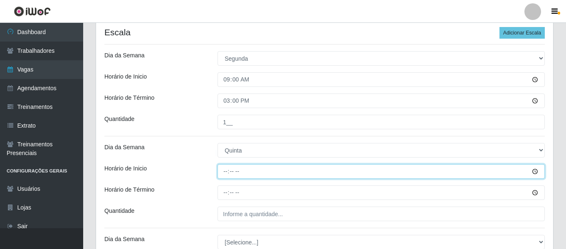
click at [229, 174] on input "Horário de Inicio" at bounding box center [381, 171] width 327 height 15
type input "09:00"
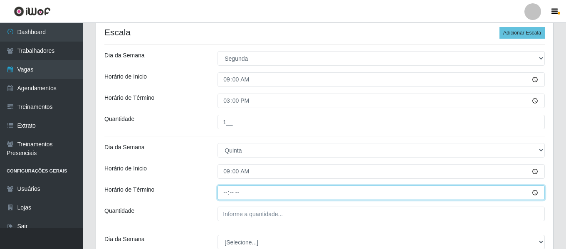
click at [224, 195] on input "Horário de Término" at bounding box center [381, 193] width 327 height 15
type input "15:00"
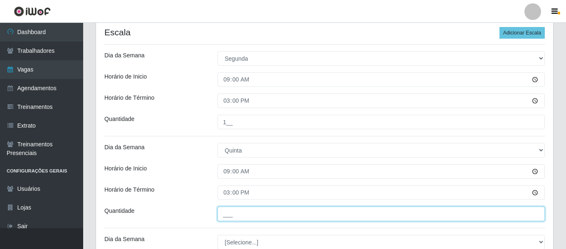
click at [244, 213] on input "___" at bounding box center [381, 214] width 327 height 15
type input "1__"
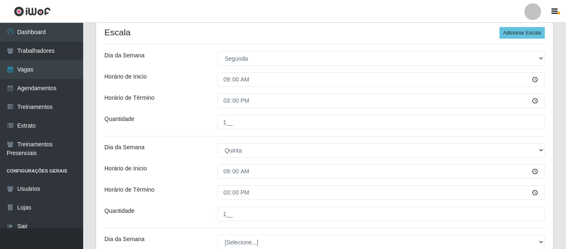
click at [193, 185] on div "Loja Super Quaresma hortimercado Função [Selecione...] ASG ASG + ASG ++ Operado…" at bounding box center [324, 119] width 457 height 431
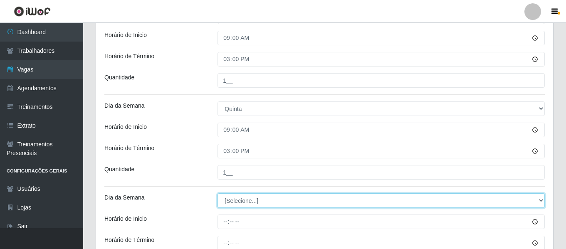
click at [245, 202] on select "[Selecione...] Segunda Terça Quarta Quinta Sexta Sábado Domingo" at bounding box center [381, 200] width 327 height 15
select select "5"
click at [218, 193] on select "[Selecione...] Segunda Terça Quarta Quinta Sexta Sábado Domingo" at bounding box center [381, 200] width 327 height 15
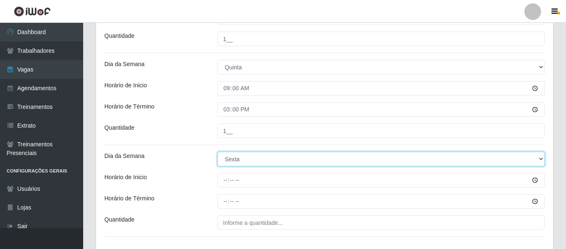
scroll to position [310, 0]
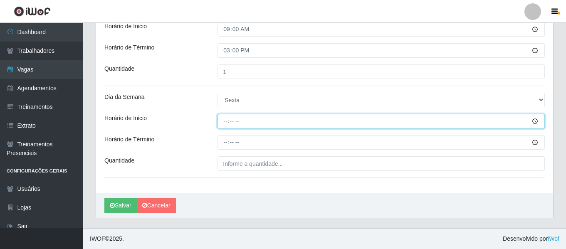
click at [224, 124] on input "Horário de Inicio" at bounding box center [381, 121] width 327 height 15
type input "09:00"
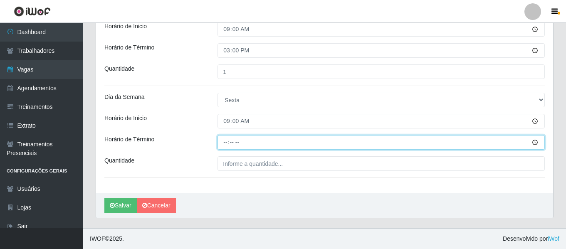
click at [224, 144] on input "Horário de Término" at bounding box center [381, 142] width 327 height 15
type input "15:00"
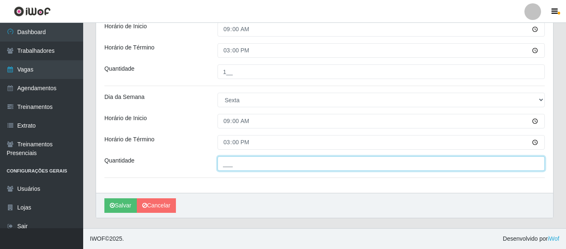
click at [240, 165] on input "___" at bounding box center [381, 163] width 327 height 15
type input "1__"
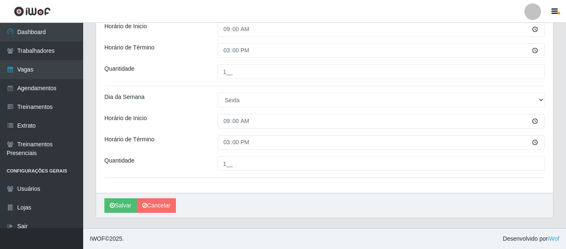
click at [188, 137] on div "Horário de Término" at bounding box center [154, 142] width 113 height 15
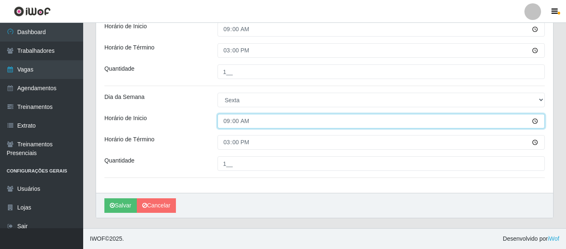
click at [226, 119] on input "09:00" at bounding box center [381, 121] width 327 height 15
type input "13:00"
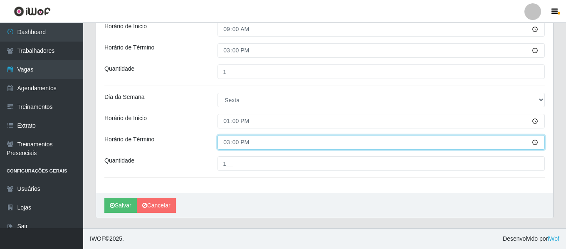
click at [228, 144] on input "15:00" at bounding box center [381, 142] width 327 height 15
type input "19:00"
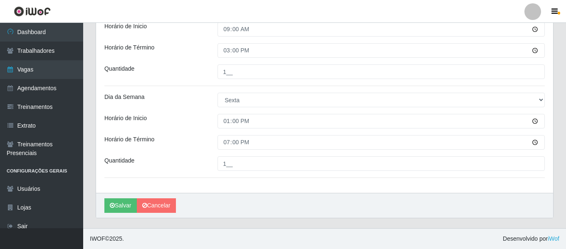
click at [198, 139] on div "Horário de Término" at bounding box center [154, 142] width 113 height 15
click at [130, 210] on button "Salvar" at bounding box center [120, 205] width 32 height 15
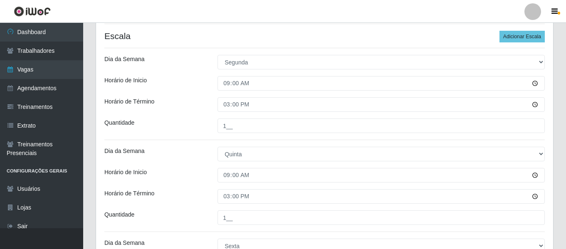
scroll to position [143, 0]
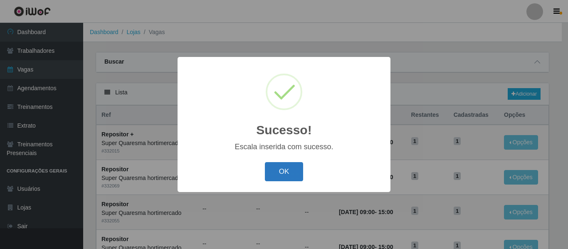
click at [291, 170] on button "OK" at bounding box center [284, 172] width 39 height 20
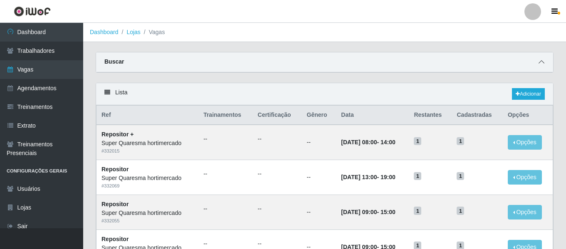
click at [543, 65] on icon at bounding box center [542, 62] width 6 height 6
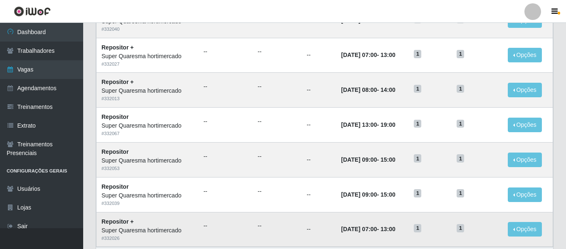
scroll to position [584, 0]
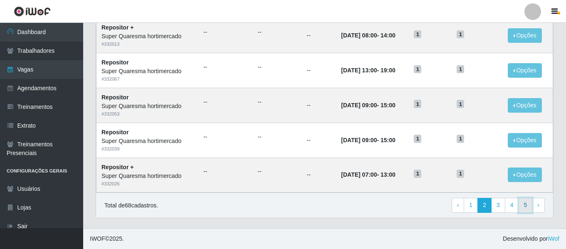
click at [523, 205] on link "5" at bounding box center [526, 205] width 14 height 15
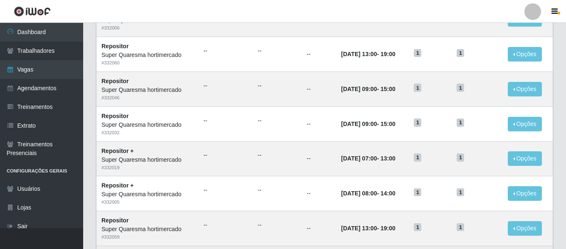
scroll to position [212, 0]
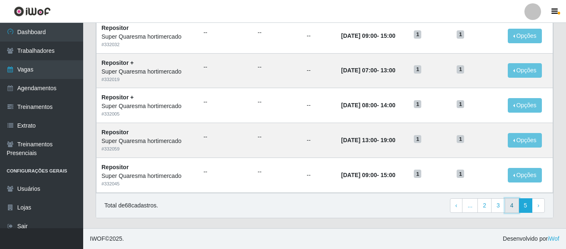
click at [509, 204] on link "4" at bounding box center [512, 205] width 14 height 15
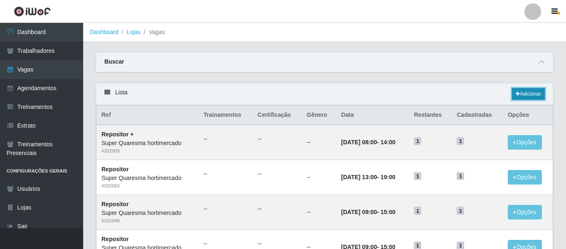
click at [519, 91] on link "Adicionar" at bounding box center [528, 94] width 33 height 12
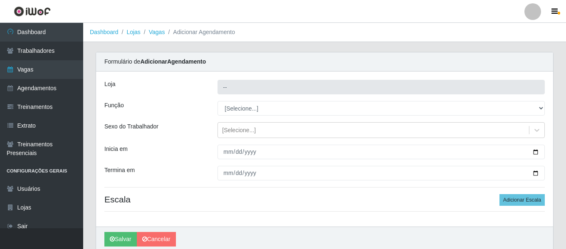
type input "Super Quaresma hortimercado"
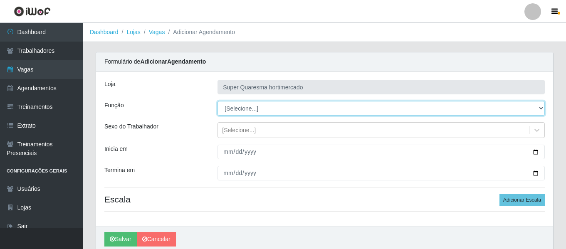
click at [257, 107] on select "[Selecione...] ASG ASG + ASG ++ Operador de Caixa Operador de Caixa + Operador …" at bounding box center [381, 108] width 327 height 15
select select "82"
click at [218, 101] on select "[Selecione...] ASG ASG + ASG ++ Operador de Caixa Operador de Caixa + Operador …" at bounding box center [381, 108] width 327 height 15
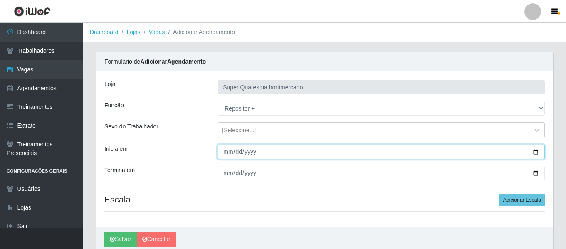
click at [222, 150] on input "Inicia em" at bounding box center [381, 152] width 327 height 15
type input "2025-08-19"
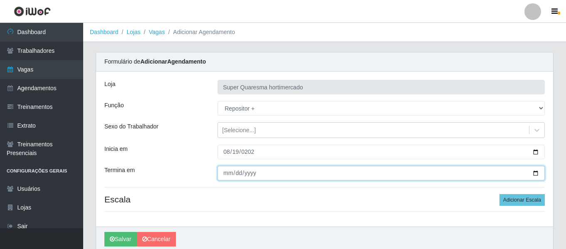
click at [225, 172] on input "Termina em" at bounding box center [381, 173] width 327 height 15
type input "2025-08-19"
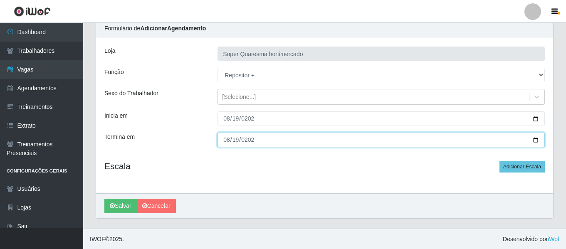
scroll to position [34, 0]
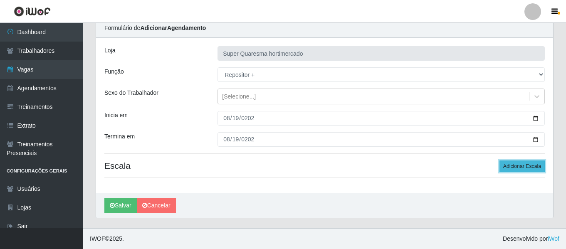
click at [528, 167] on button "Adicionar Escala" at bounding box center [522, 167] width 45 height 12
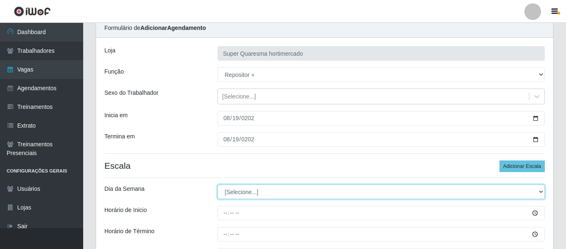
click at [267, 190] on select "[Selecione...] Segunda Terça Quarta Quinta Sexta Sábado Domingo" at bounding box center [381, 192] width 327 height 15
select select "2"
click at [218, 185] on select "[Selecione...] Segunda Terça Quarta Quinta Sexta Sábado Domingo" at bounding box center [381, 192] width 327 height 15
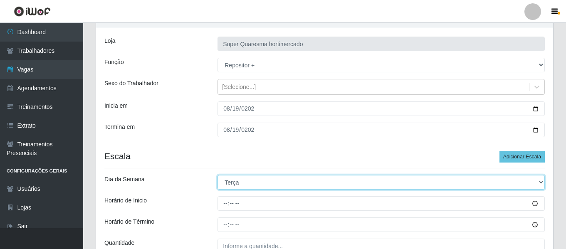
scroll to position [0, 0]
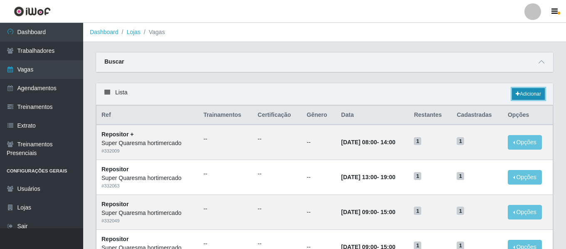
click at [525, 97] on link "Adicionar" at bounding box center [528, 94] width 33 height 12
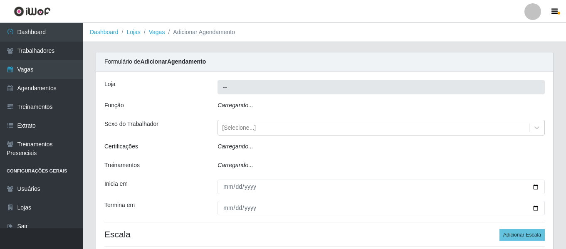
type input "Super Quaresma hortimercado"
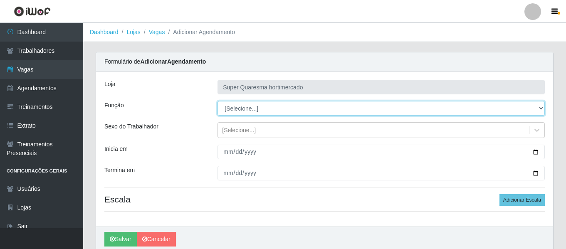
click at [226, 109] on select "[Selecione...] ASG ASG + ASG ++ Operador de Caixa Operador de Caixa + Operador …" at bounding box center [381, 108] width 327 height 15
select select "72"
click at [218, 101] on select "[Selecione...] ASG ASG + ASG ++ Operador de Caixa Operador de Caixa + Operador …" at bounding box center [381, 108] width 327 height 15
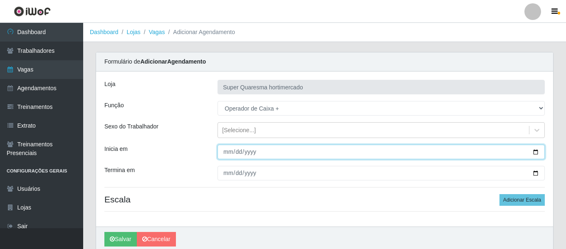
click at [223, 151] on input "Inicia em" at bounding box center [381, 152] width 327 height 15
type input "[DATE]"
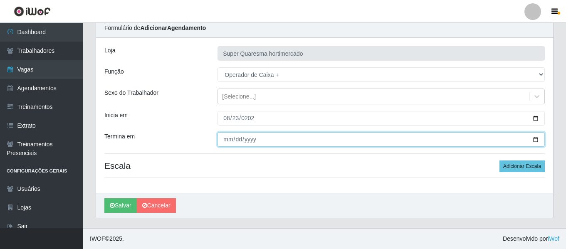
click at [228, 136] on input "Termina em" at bounding box center [381, 139] width 327 height 15
type input "[DATE]"
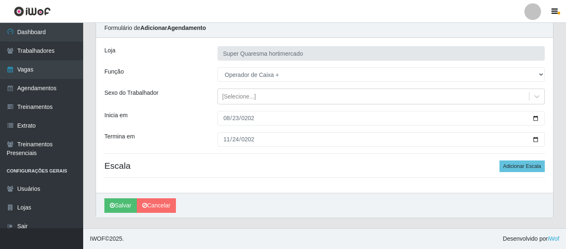
click at [277, 163] on h4 "Escala Adicionar Escala" at bounding box center [324, 166] width 441 height 10
click at [527, 163] on button "Adicionar Escala" at bounding box center [522, 167] width 45 height 12
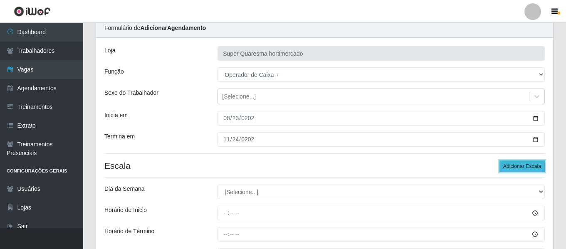
click at [527, 163] on button "Adicionar Escala" at bounding box center [522, 167] width 45 height 12
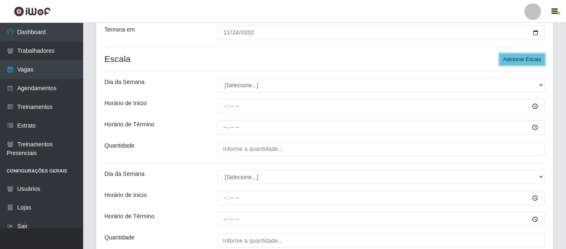
scroll to position [134, 0]
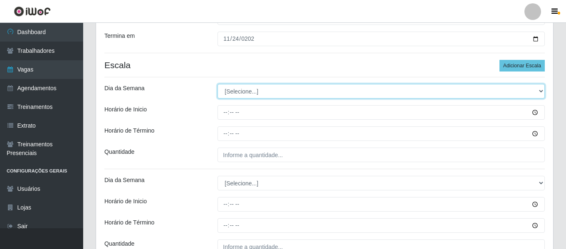
click at [243, 89] on select "[Selecione...] Segunda Terça Quarta Quinta Sexta Sábado Domingo" at bounding box center [381, 91] width 327 height 15
select select "6"
click at [218, 84] on select "[Selecione...] Segunda Terça Quarta Quinta Sexta Sábado Domingo" at bounding box center [381, 91] width 327 height 15
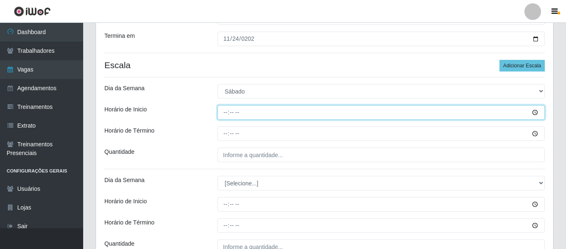
click at [222, 112] on input "Horário de Inicio" at bounding box center [381, 112] width 327 height 15
type input "08:00"
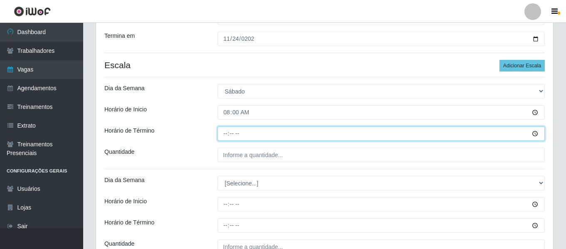
click at [221, 133] on input "Horário de Término" at bounding box center [381, 133] width 327 height 15
type input "14:00"
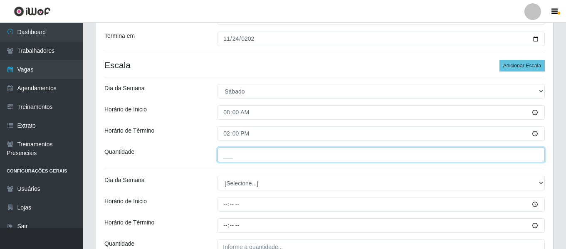
click at [237, 153] on input "___" at bounding box center [381, 155] width 327 height 15
type input "2__"
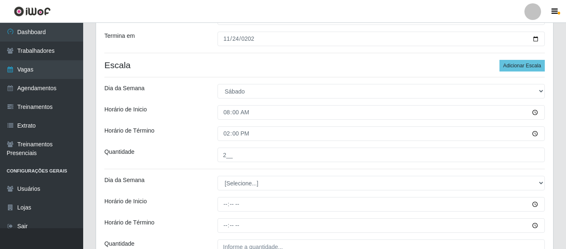
click at [197, 120] on div "Loja Super Quaresma hortimercado Função [Selecione...] ASG ASG + ASG ++ Operado…" at bounding box center [324, 106] width 457 height 339
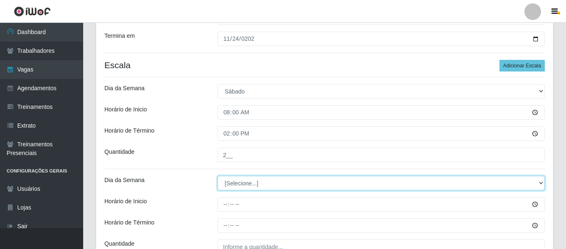
click at [250, 182] on select "[Selecione...] Segunda Terça Quarta Quinta Sexta Sábado Domingo" at bounding box center [381, 183] width 327 height 15
select select "0"
click at [218, 176] on select "[Selecione...] Segunda Terça Quarta Quinta Sexta Sábado Domingo" at bounding box center [381, 183] width 327 height 15
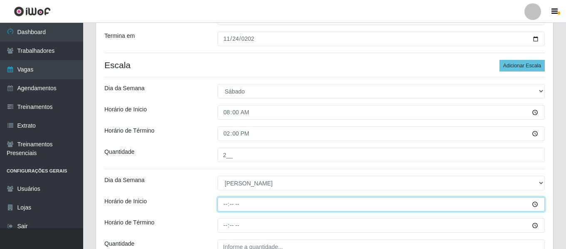
click at [228, 205] on input "Horário de Inicio" at bounding box center [381, 204] width 327 height 15
type input "07:00"
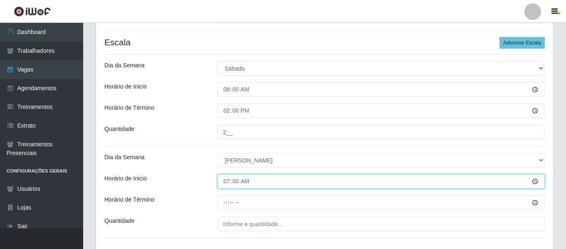
scroll to position [176, 0]
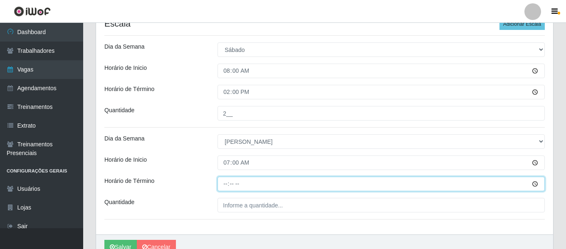
click at [226, 179] on input "Horário de Término" at bounding box center [381, 184] width 327 height 15
type input "13:00"
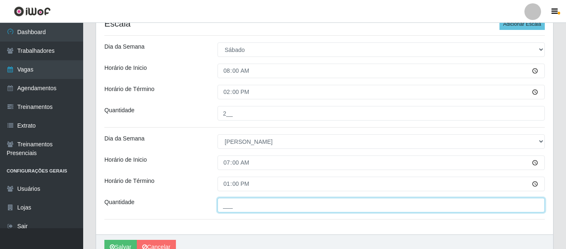
click at [225, 209] on input "___" at bounding box center [381, 205] width 327 height 15
type input "2__"
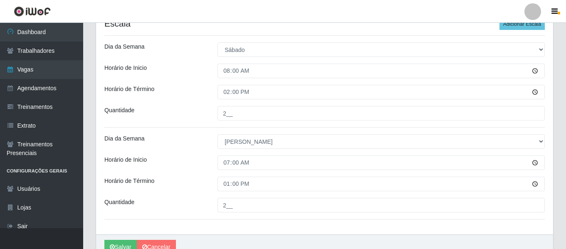
click at [194, 174] on div "Loja Super Quaresma hortimercado Função [Selecione...] ASG ASG + ASG ++ Operado…" at bounding box center [324, 65] width 457 height 339
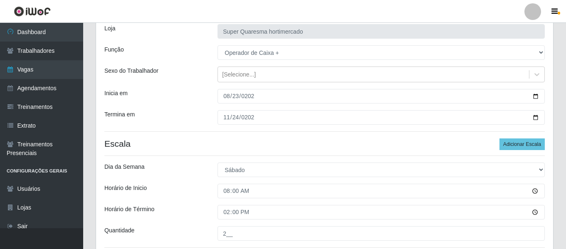
scroll to position [51, 0]
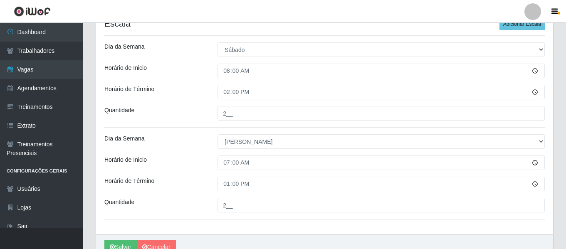
click at [153, 83] on div "Loja Super Quaresma hortimercado Função [Selecione...] ASG ASG + ASG ++ Operado…" at bounding box center [324, 65] width 457 height 339
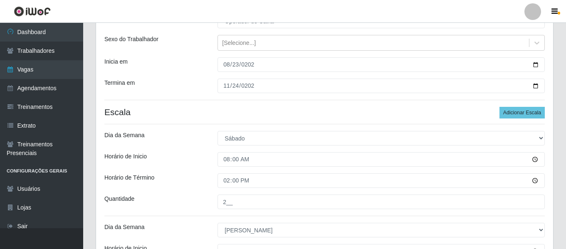
scroll to position [208, 0]
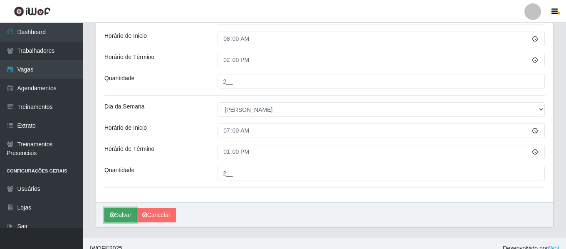
click at [121, 210] on button "Salvar" at bounding box center [120, 215] width 32 height 15
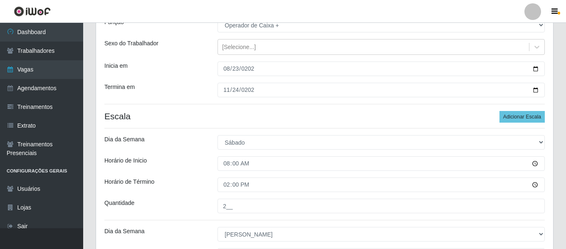
scroll to position [42, 0]
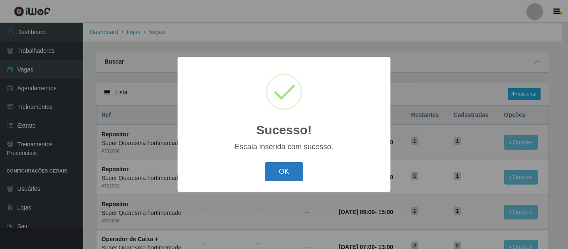
click at [277, 174] on button "OK" at bounding box center [284, 172] width 39 height 20
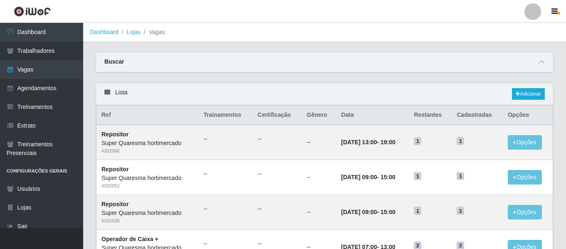
click at [541, 57] on div at bounding box center [542, 62] width 10 height 10
click at [540, 60] on icon at bounding box center [542, 62] width 6 height 6
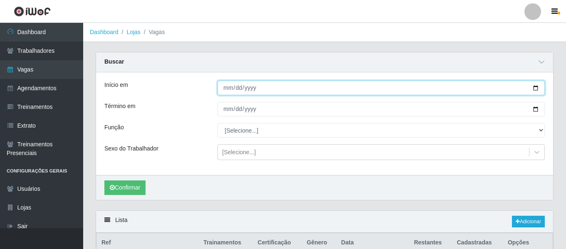
click at [225, 89] on input "Início em" at bounding box center [381, 88] width 327 height 15
type input "2025-08-23"
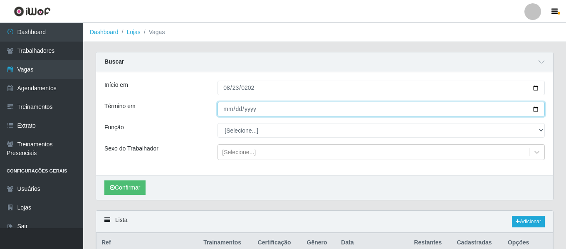
click at [226, 109] on input "Término em" at bounding box center [381, 109] width 327 height 15
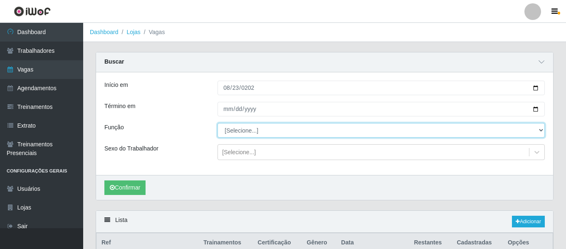
click at [268, 126] on select "[Selecione...] ASG ASG + ASG ++ Operador de Caixa Operador de Caixa + Operador …" at bounding box center [381, 130] width 327 height 15
select select "72"
click at [218, 124] on select "[Selecione...] ASG ASG + ASG ++ Operador de Caixa Operador de Caixa + Operador …" at bounding box center [381, 130] width 327 height 15
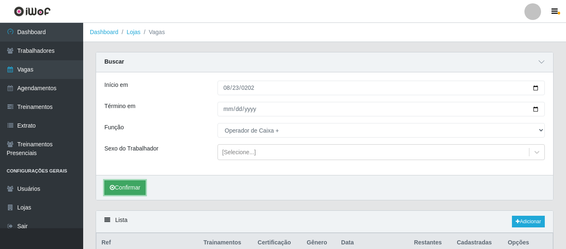
click at [140, 186] on button "Confirmar" at bounding box center [124, 188] width 41 height 15
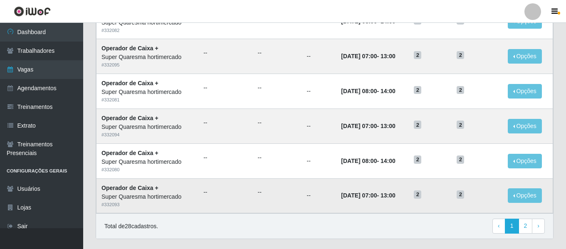
scroll to position [584, 0]
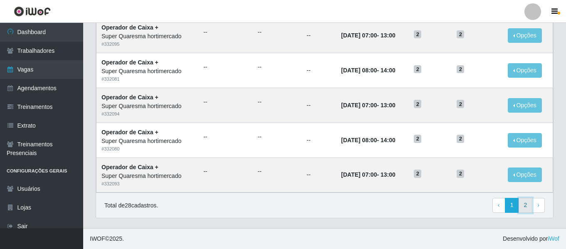
click at [527, 212] on link "2" at bounding box center [526, 205] width 14 height 15
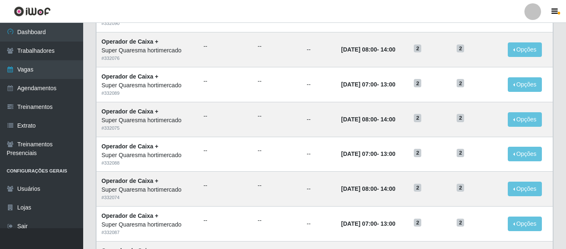
scroll to position [386, 0]
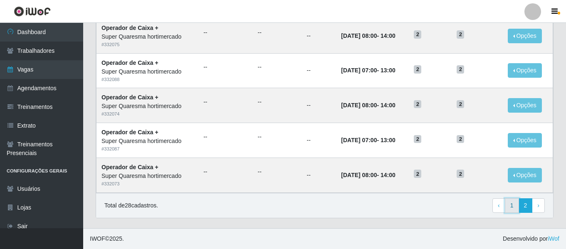
click at [513, 209] on link "1" at bounding box center [512, 205] width 14 height 15
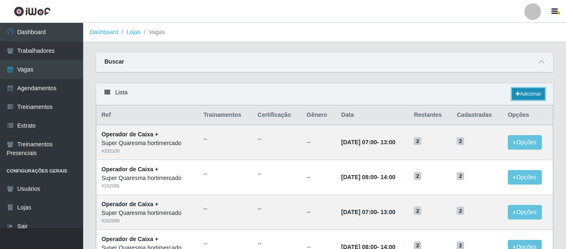
click at [529, 94] on link "Adicionar" at bounding box center [528, 94] width 33 height 12
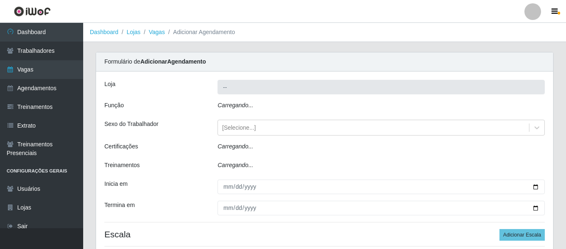
type input "Super Quaresma hortimercado"
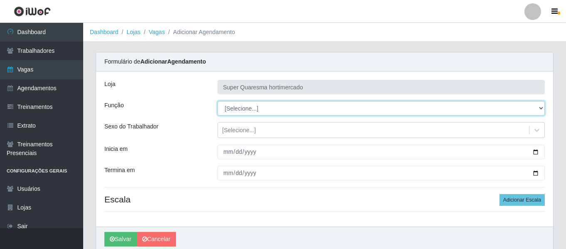
click at [273, 104] on select "[Selecione...] ASG ASG + ASG ++ Operador de Caixa Operador de Caixa + Operador …" at bounding box center [381, 108] width 327 height 15
select select "22"
click at [218, 101] on select "[Selecione...] ASG ASG + ASG ++ Operador de Caixa Operador de Caixa + Operador …" at bounding box center [381, 108] width 327 height 15
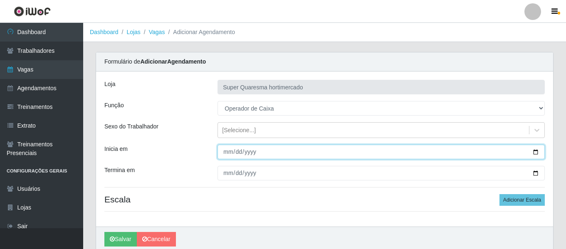
click at [228, 153] on input "Inicia em" at bounding box center [381, 152] width 327 height 15
click at [227, 153] on input "Inicia em" at bounding box center [381, 152] width 327 height 15
type input "[DATE]"
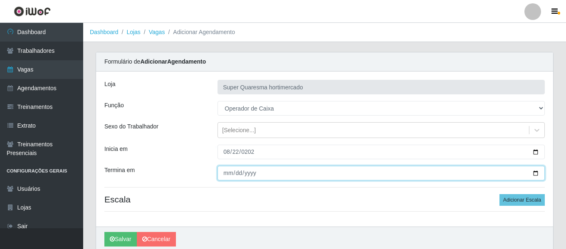
click at [224, 169] on input "Termina em" at bounding box center [381, 173] width 327 height 15
type input "[DATE]"
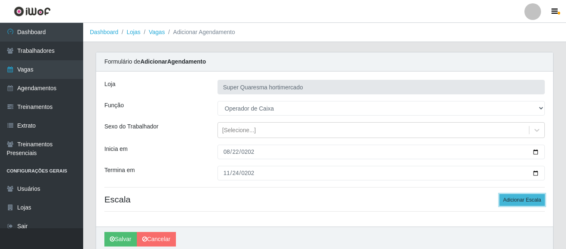
click at [523, 200] on button "Adicionar Escala" at bounding box center [522, 200] width 45 height 12
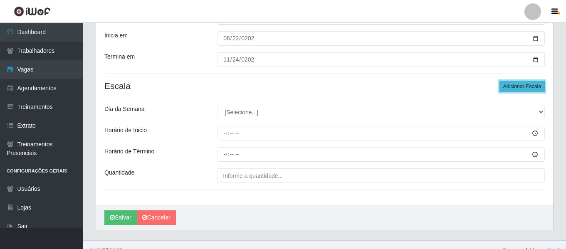
scroll to position [125, 0]
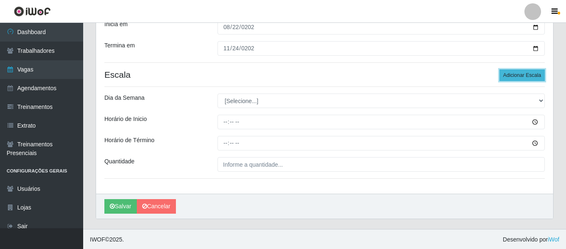
click at [527, 77] on button "Adicionar Escala" at bounding box center [522, 75] width 45 height 12
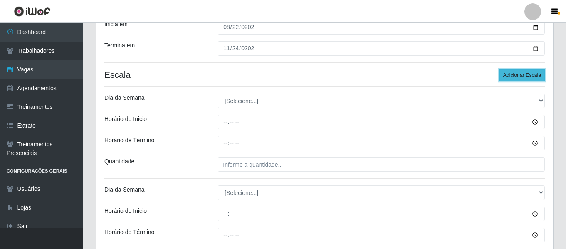
click at [527, 77] on button "Adicionar Escala" at bounding box center [522, 75] width 45 height 12
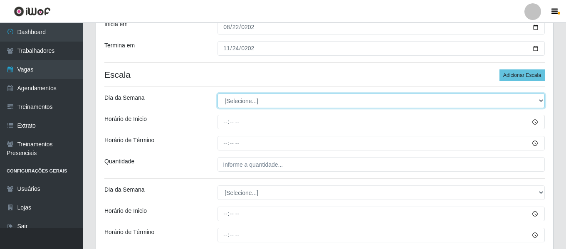
click at [248, 102] on select "[Selecione...] Segunda Terça Quarta Quinta Sexta Sábado Domingo" at bounding box center [381, 101] width 327 height 15
select select "5"
click at [218, 94] on select "[Selecione...] Segunda Terça Quarta Quinta Sexta Sábado Domingo" at bounding box center [381, 101] width 327 height 15
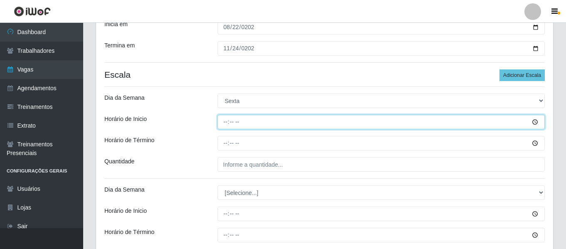
click at [226, 121] on input "Horário de Inicio" at bounding box center [381, 122] width 327 height 15
type input "08:00"
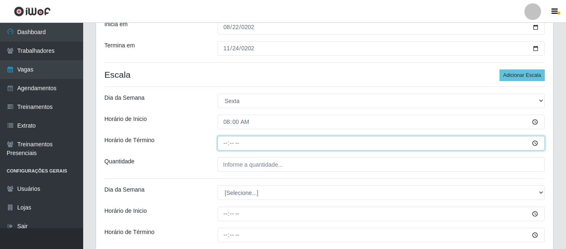
click at [226, 144] on input "Horário de Término" at bounding box center [381, 143] width 327 height 15
type input "14:00"
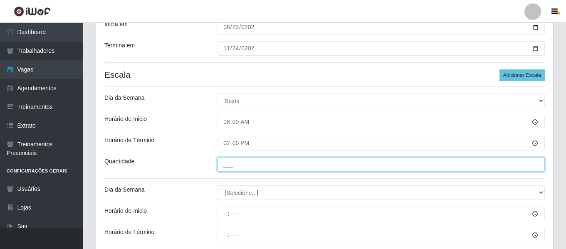
click at [244, 166] on input "___" at bounding box center [381, 164] width 327 height 15
type input "1__"
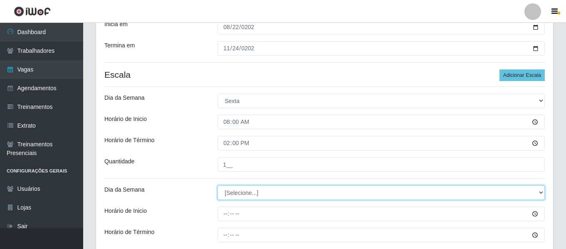
click at [252, 194] on select "[Selecione...] Segunda Terça Quarta Quinta Sexta Sábado Domingo" at bounding box center [381, 193] width 327 height 15
select select "2"
click at [218, 186] on select "[Selecione...] Segunda Terça Quarta Quinta Sexta Sábado Domingo" at bounding box center [381, 193] width 327 height 15
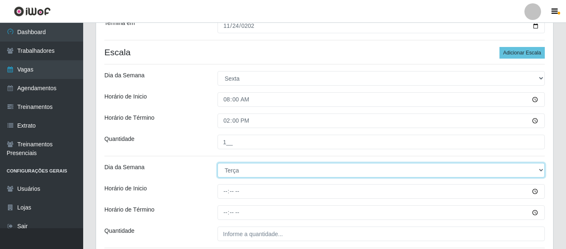
scroll to position [166, 0]
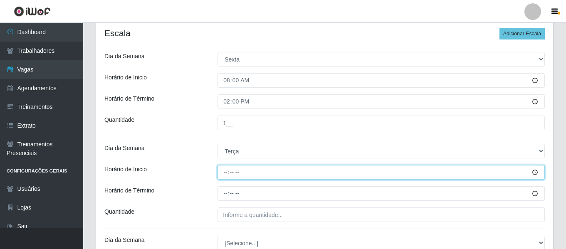
click at [225, 171] on input "Horário de Inicio" at bounding box center [381, 172] width 327 height 15
type input "07:00"
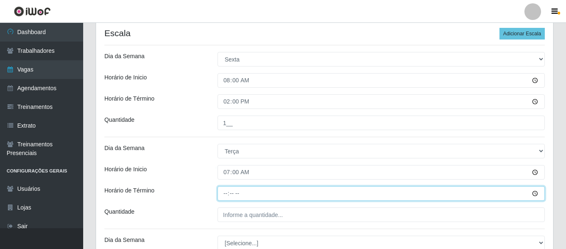
click at [220, 194] on input "Horário de Término" at bounding box center [381, 193] width 327 height 15
type input "13:00"
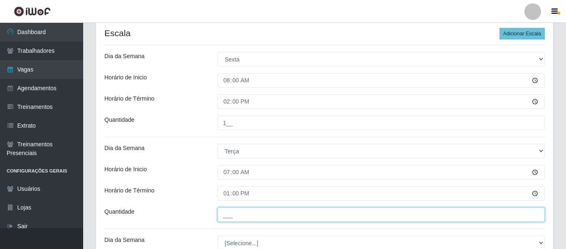
click at [259, 213] on input "___" at bounding box center [381, 215] width 327 height 15
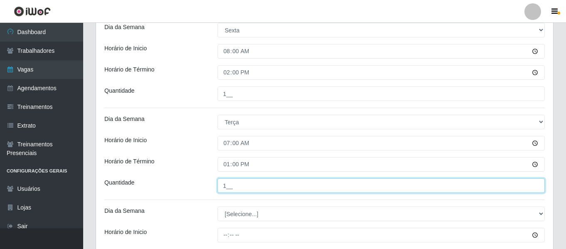
scroll to position [208, 0]
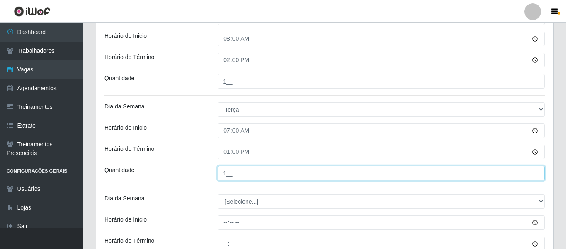
type input "1__"
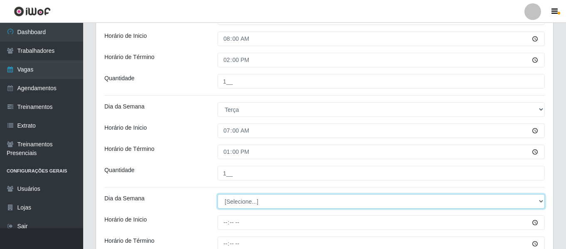
click at [248, 199] on select "[Selecione...] Segunda Terça Quarta Quinta Sexta Sábado Domingo" at bounding box center [381, 201] width 327 height 15
select select "2"
click at [218, 194] on select "[Selecione...] Segunda Terça Quarta Quinta Sexta Sábado Domingo" at bounding box center [381, 201] width 327 height 15
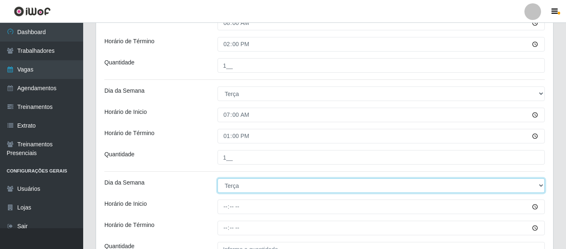
scroll to position [250, 0]
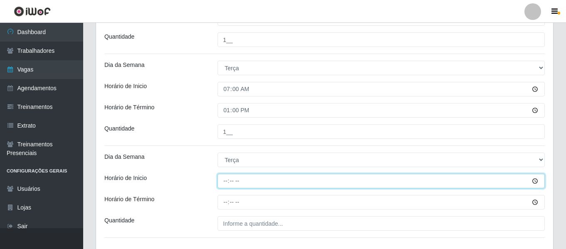
click at [221, 181] on input "Horário de Inicio" at bounding box center [381, 181] width 327 height 15
type input "13:00"
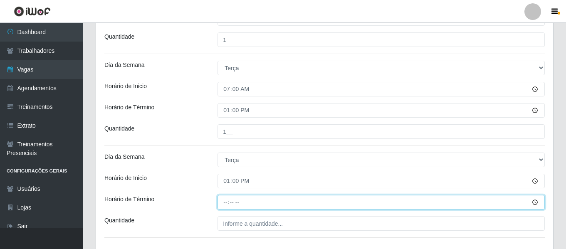
click at [225, 206] on input "Horário de Término" at bounding box center [381, 202] width 327 height 15
type input "19:00"
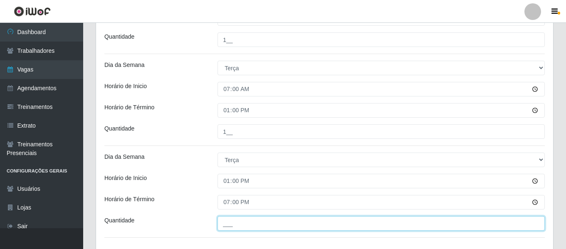
click at [245, 225] on input "___" at bounding box center [381, 223] width 327 height 15
type input "1__"
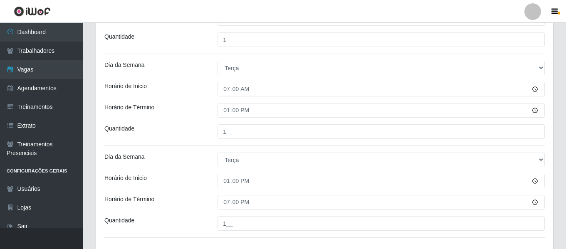
click at [185, 156] on div "Dia da Semana" at bounding box center [154, 160] width 113 height 15
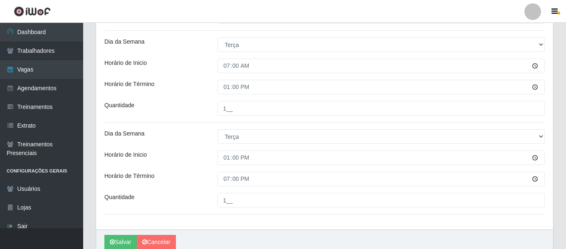
scroll to position [291, 0]
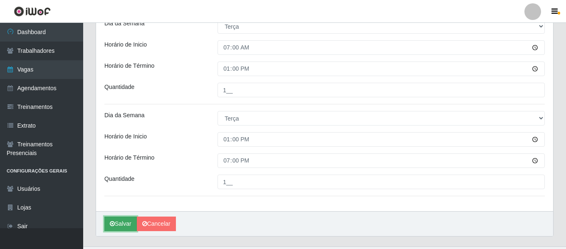
click at [124, 221] on button "Salvar" at bounding box center [120, 224] width 32 height 15
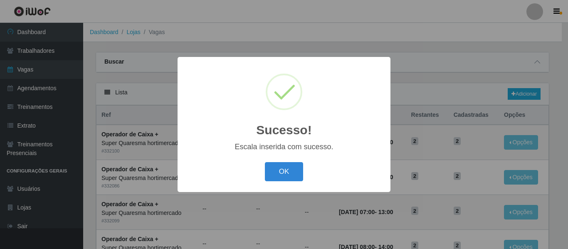
click at [286, 175] on button "OK" at bounding box center [284, 172] width 39 height 20
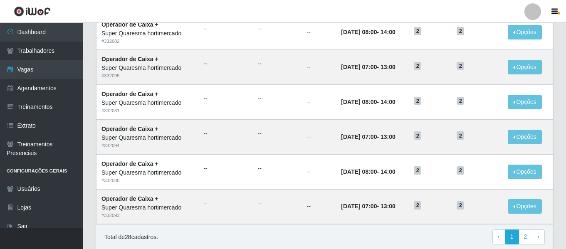
scroll to position [456, 0]
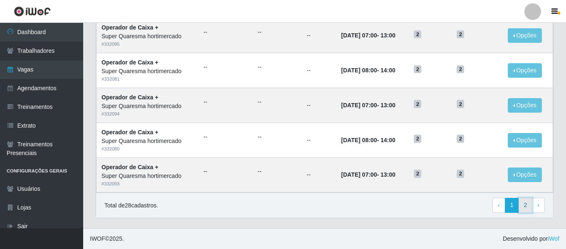
click at [528, 212] on link "2" at bounding box center [526, 205] width 14 height 15
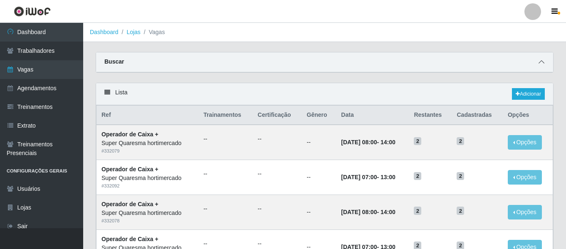
click at [543, 65] on icon at bounding box center [542, 62] width 6 height 6
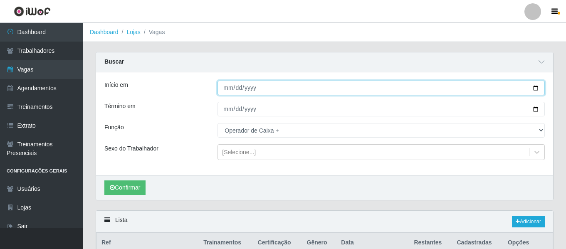
click at [232, 94] on input "[DATE]" at bounding box center [381, 88] width 327 height 15
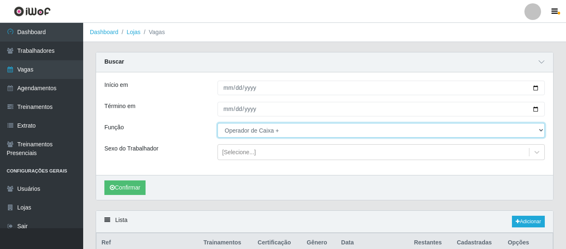
click at [257, 131] on select "[Selecione...] ASG ASG + ASG ++ Operador de Caixa Operador de Caixa + Operador …" at bounding box center [381, 130] width 327 height 15
select select "22"
click at [218, 124] on select "[Selecione...] ASG ASG + ASG ++ Operador de Caixa Operador de Caixa + Operador …" at bounding box center [381, 130] width 327 height 15
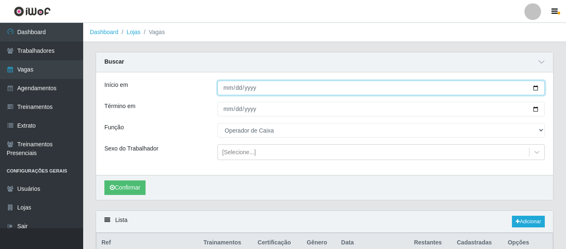
click at [228, 92] on input "[DATE]" at bounding box center [381, 88] width 327 height 15
type input "2025-08-22"
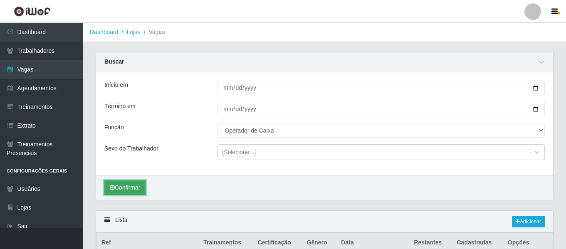
click at [138, 183] on button "Confirmar" at bounding box center [124, 188] width 41 height 15
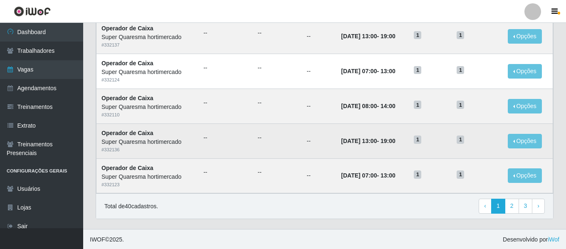
scroll to position [584, 0]
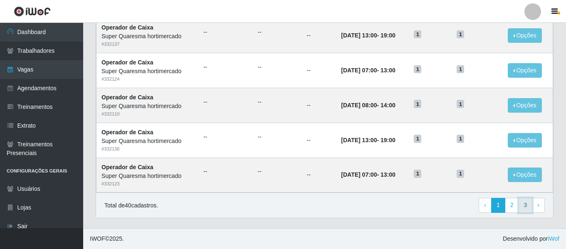
click at [531, 206] on link "3" at bounding box center [526, 205] width 14 height 15
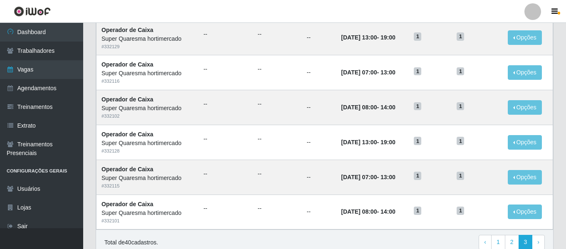
scroll to position [282, 0]
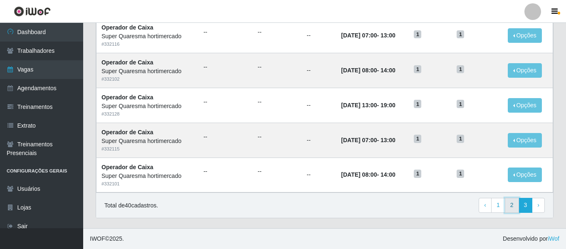
click at [509, 204] on link "2" at bounding box center [512, 205] width 14 height 15
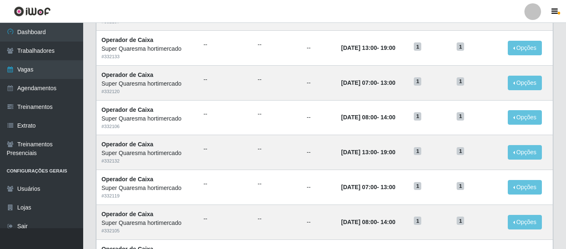
scroll to position [456, 0]
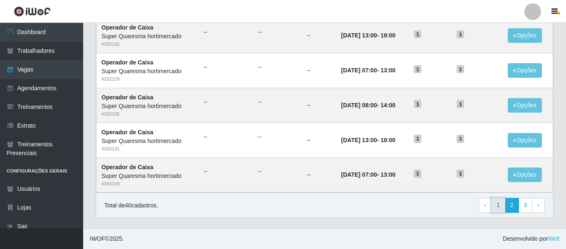
click at [502, 210] on link "1" at bounding box center [498, 205] width 14 height 15
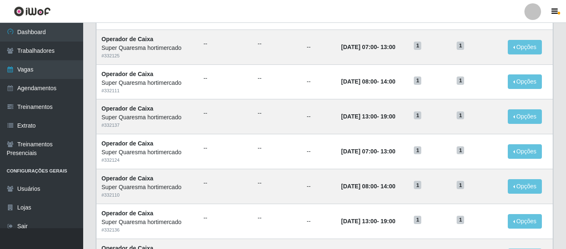
scroll to position [456, 0]
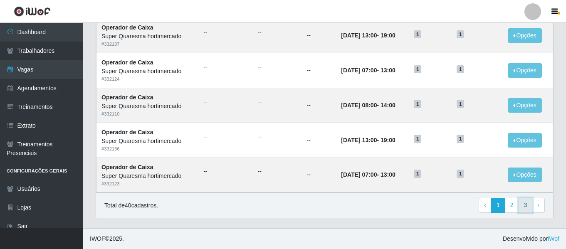
click at [528, 206] on link "3" at bounding box center [526, 205] width 14 height 15
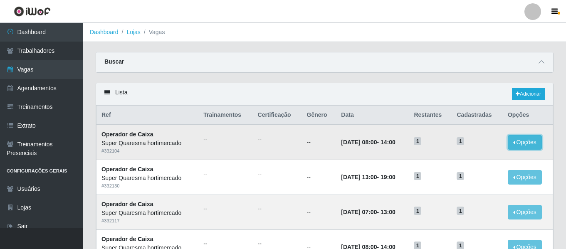
click at [535, 149] on button "Opções" at bounding box center [525, 142] width 34 height 15
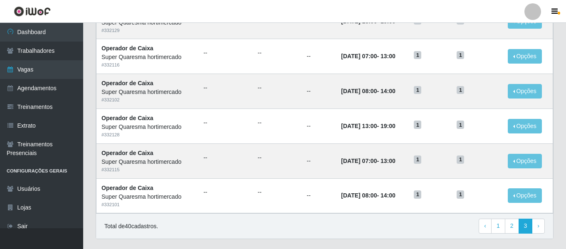
scroll to position [282, 0]
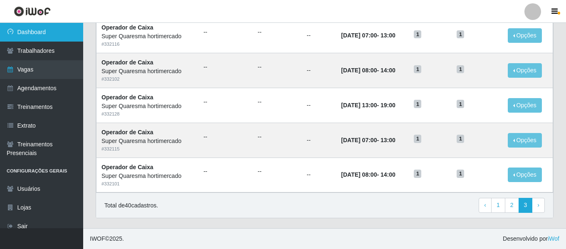
click at [55, 30] on link "Dashboard" at bounding box center [41, 32] width 83 height 19
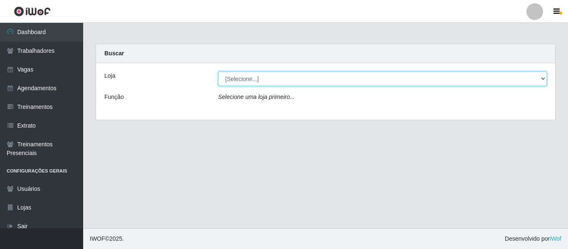
drag, startPoint x: 355, startPoint y: 76, endPoint x: 355, endPoint y: 85, distance: 8.7
click at [355, 76] on select "[Selecione...] Super Quaresma hortimercado" at bounding box center [382, 79] width 329 height 15
select select "511"
click at [218, 72] on select "[Selecione...] Super Quaresma hortimercado" at bounding box center [382, 79] width 329 height 15
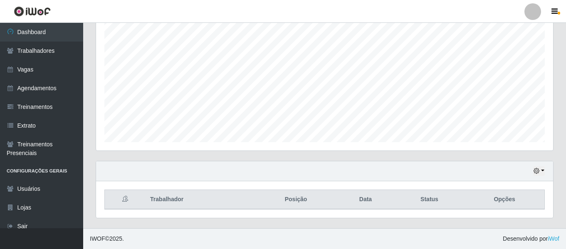
scroll to position [155, 0]
click at [544, 171] on button "button" at bounding box center [539, 171] width 12 height 10
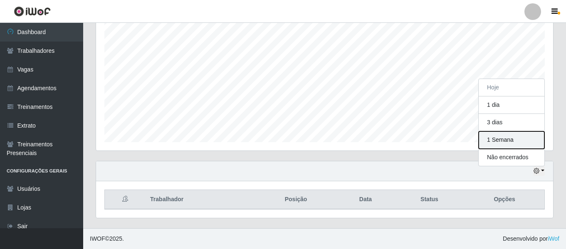
click at [514, 143] on button "1 Semana" at bounding box center [512, 139] width 66 height 17
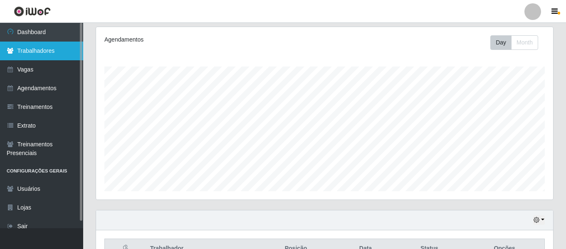
scroll to position [30, 0]
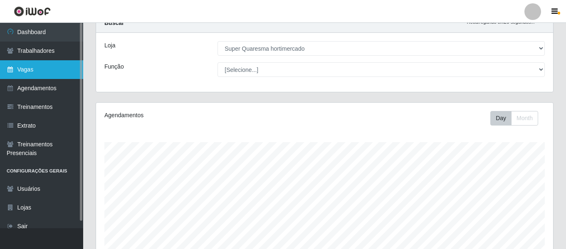
click at [66, 71] on link "Vagas" at bounding box center [41, 69] width 83 height 19
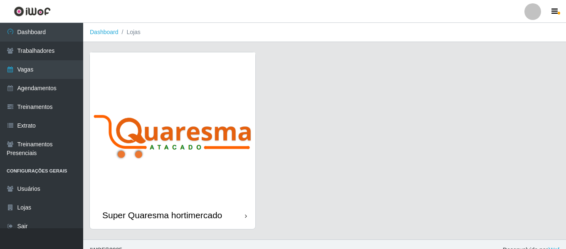
click at [193, 87] on img at bounding box center [173, 126] width 166 height 149
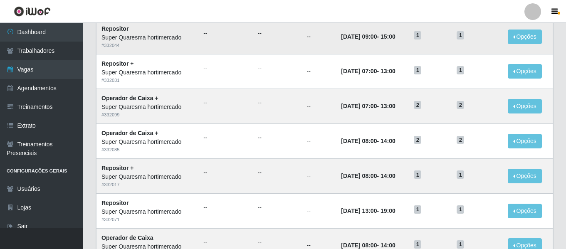
scroll to position [456, 0]
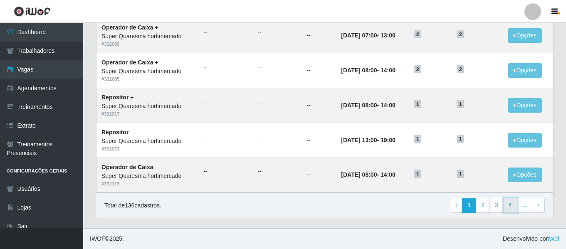
click at [510, 211] on link "4" at bounding box center [510, 205] width 14 height 15
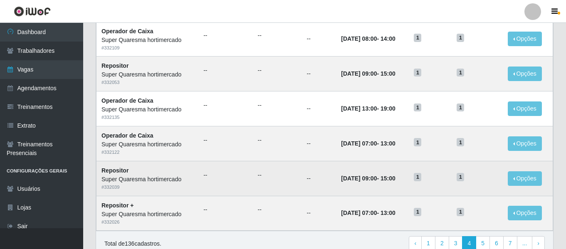
scroll to position [456, 0]
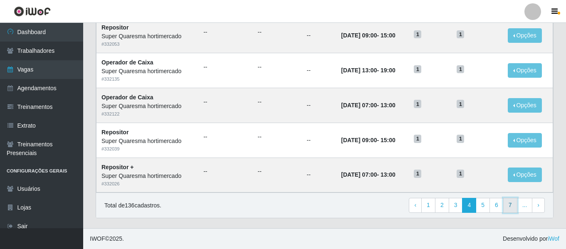
click at [516, 211] on link "7" at bounding box center [510, 205] width 14 height 15
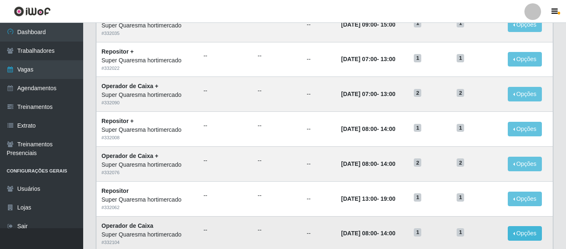
scroll to position [456, 0]
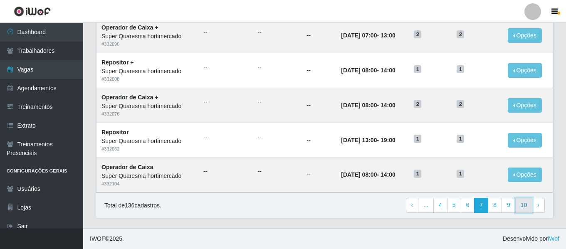
click at [527, 208] on link "10" at bounding box center [524, 205] width 17 height 15
